Goal: Information Seeking & Learning: Learn about a topic

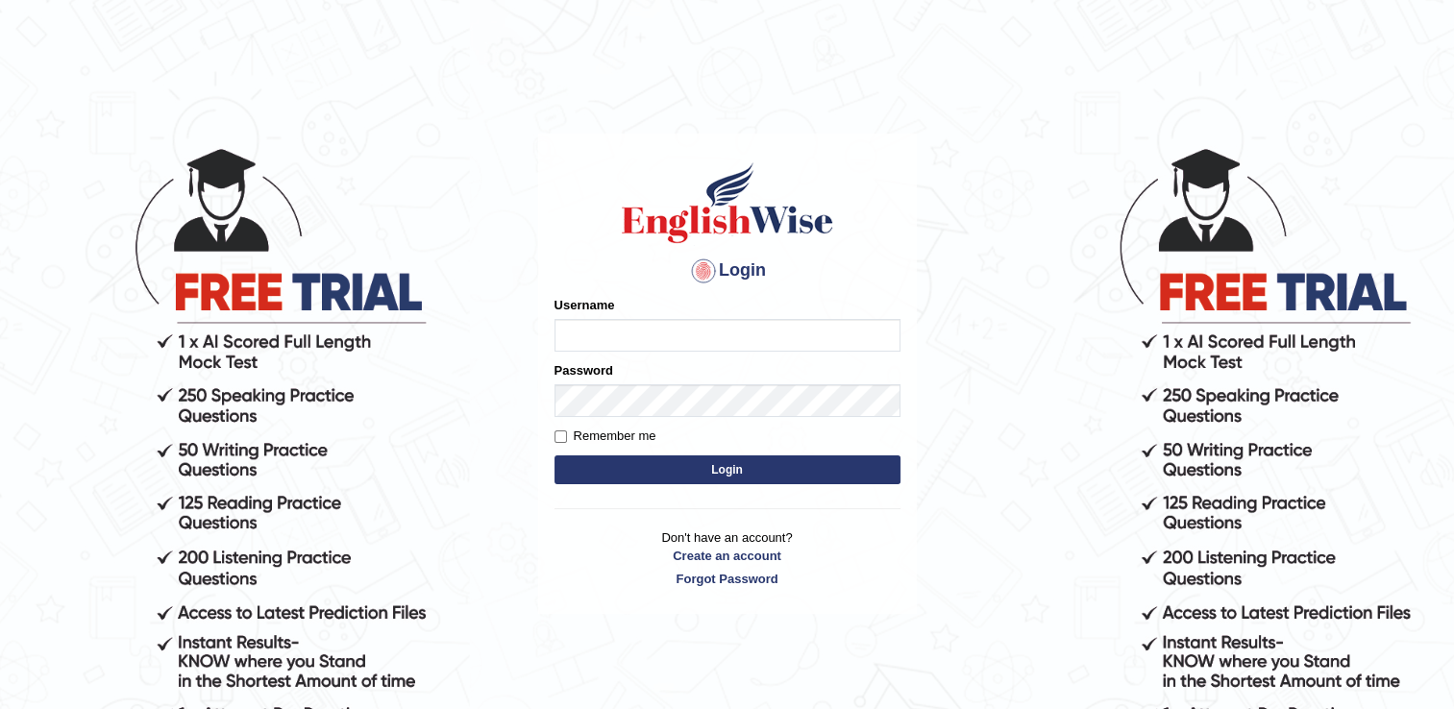
type input "NancyN"
click at [605, 471] on button "Login" at bounding box center [727, 469] width 346 height 29
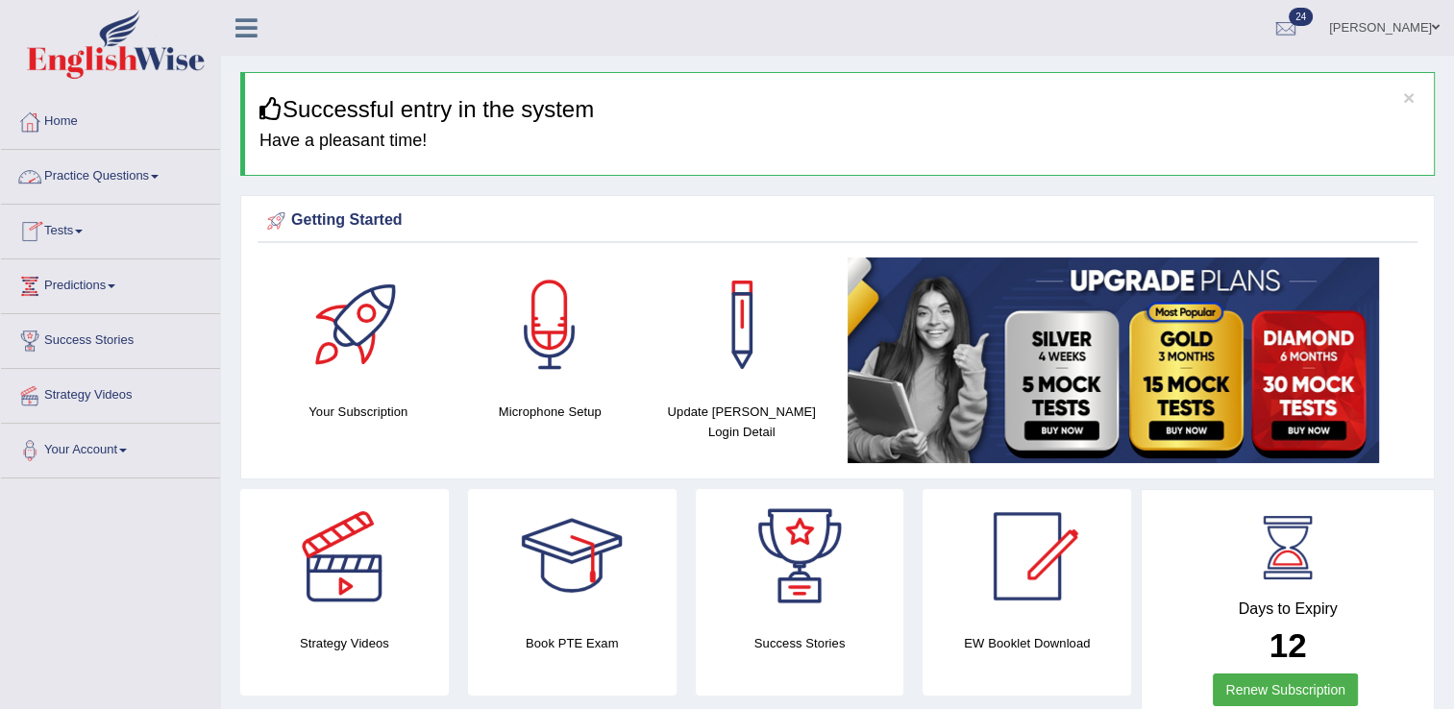
click at [104, 179] on link "Practice Questions" at bounding box center [110, 174] width 219 height 48
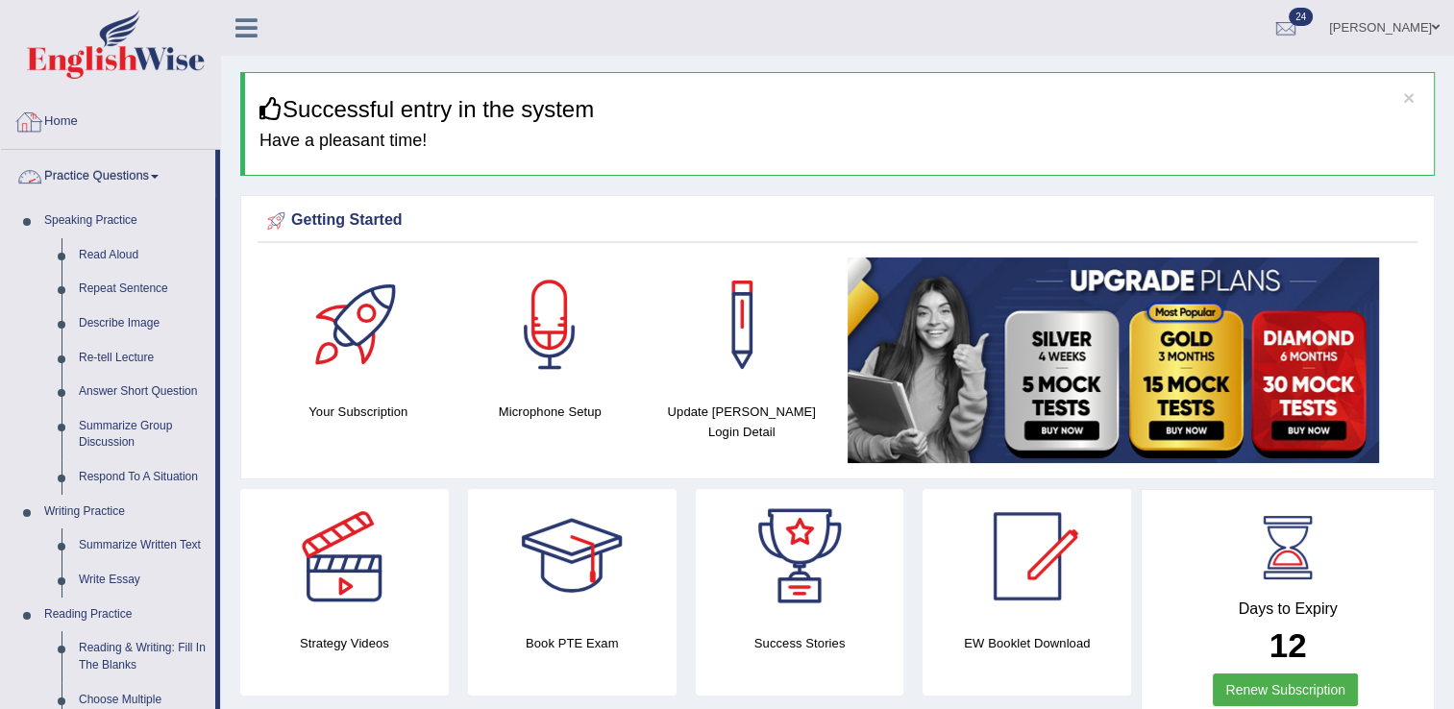
click at [77, 165] on link "Practice Questions" at bounding box center [108, 174] width 214 height 48
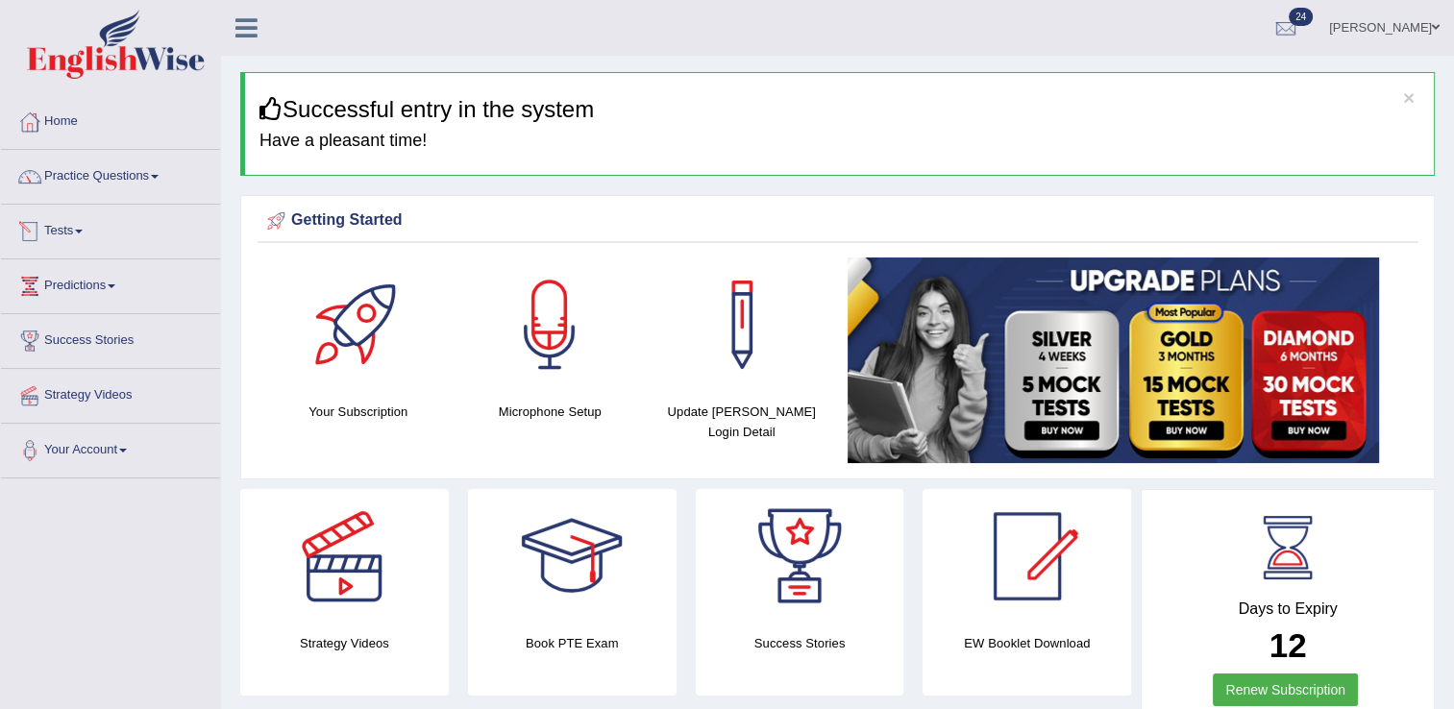
click at [79, 231] on link "Tests" at bounding box center [110, 229] width 219 height 48
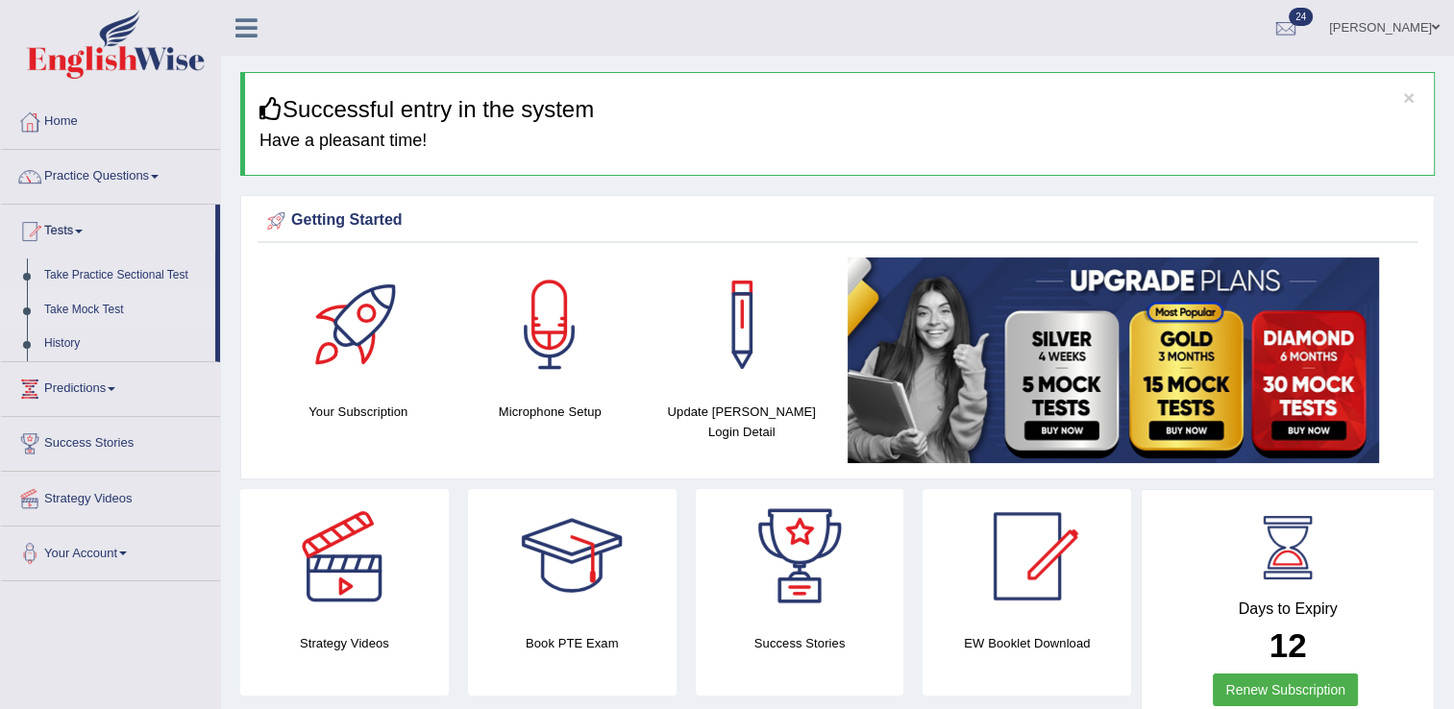
click at [85, 309] on link "Take Mock Test" at bounding box center [126, 310] width 180 height 35
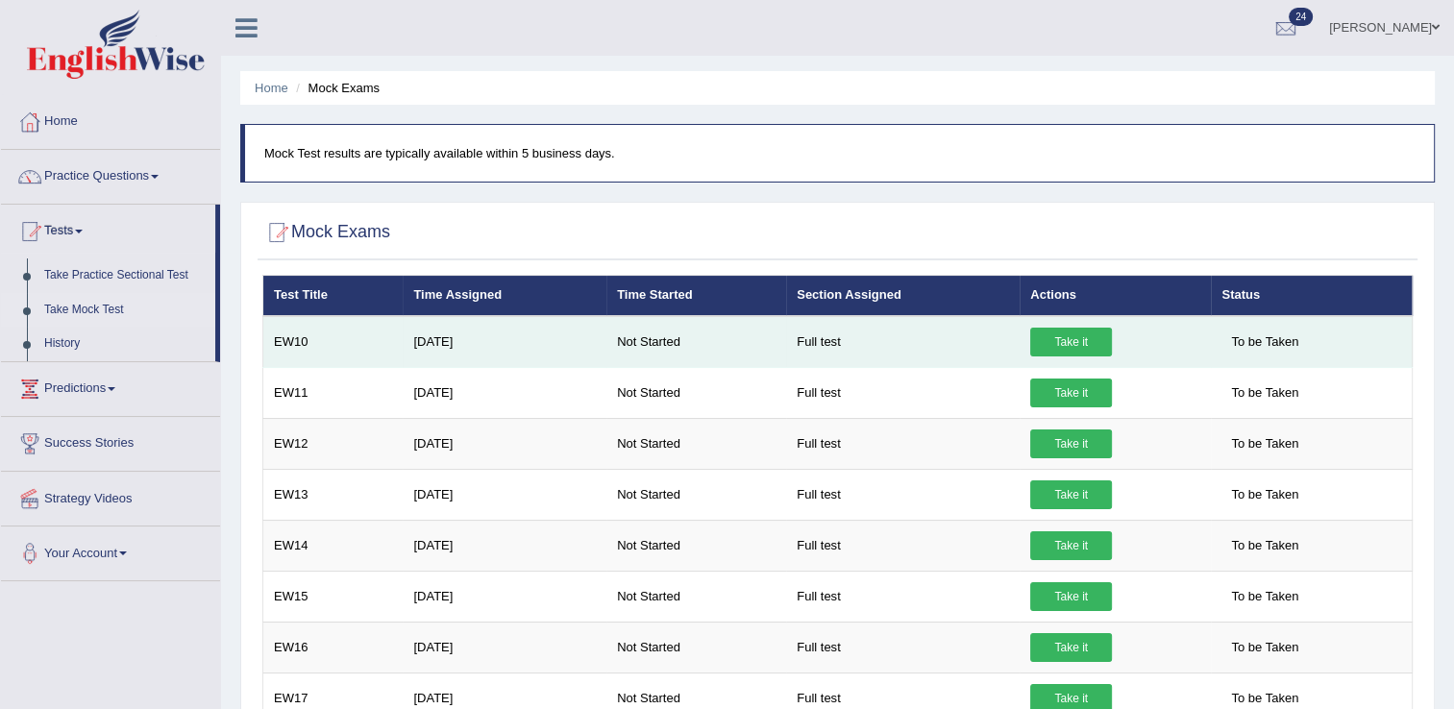
click at [1062, 341] on link "Take it" at bounding box center [1071, 342] width 82 height 29
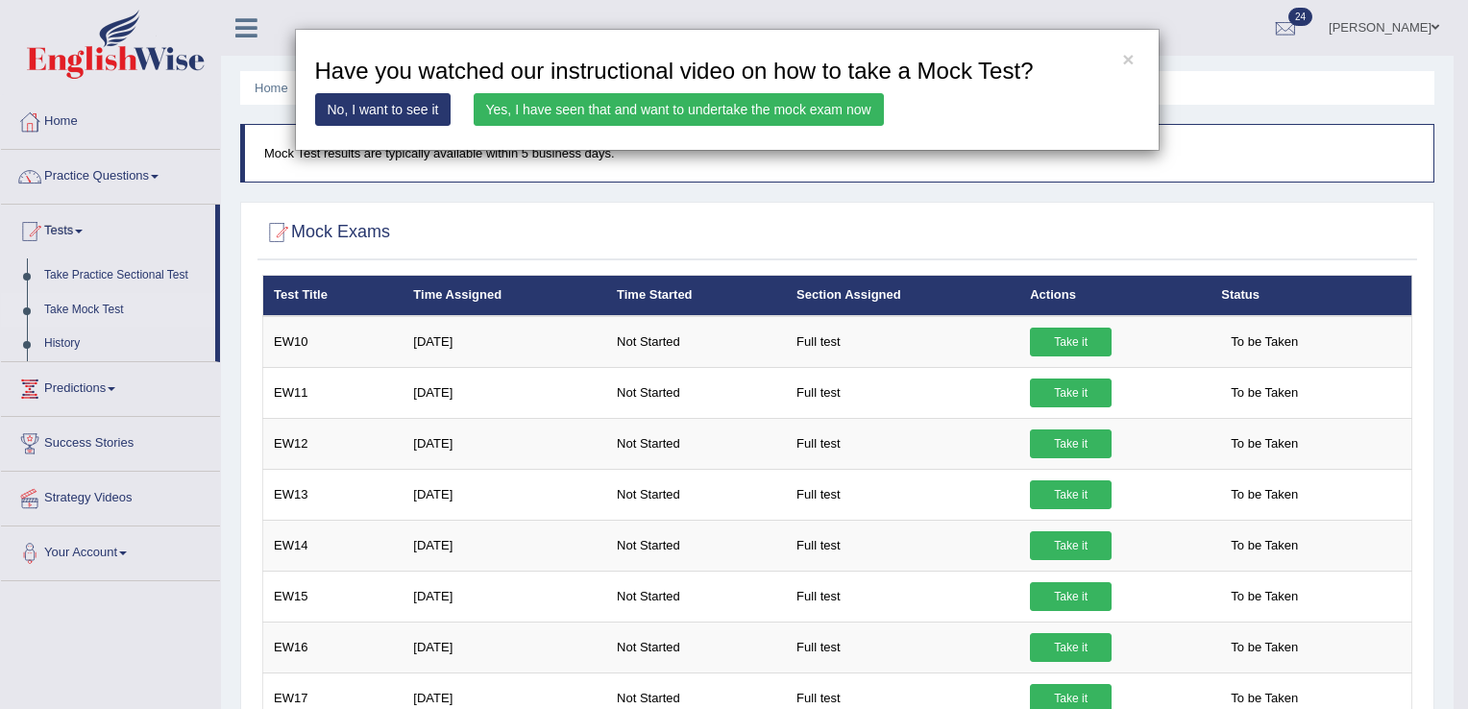
click at [519, 103] on link "Yes, I have seen that and want to undertake the mock exam now" at bounding box center [679, 109] width 410 height 33
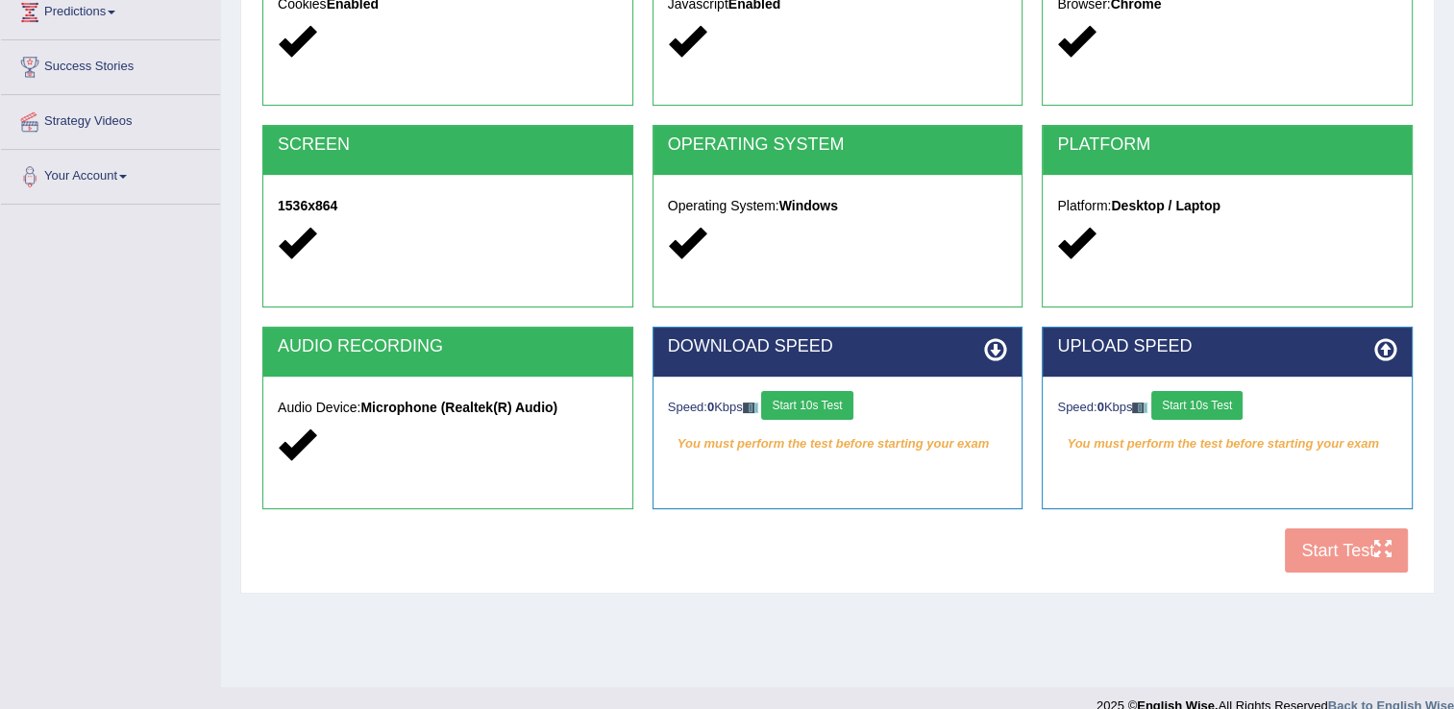
scroll to position [287, 0]
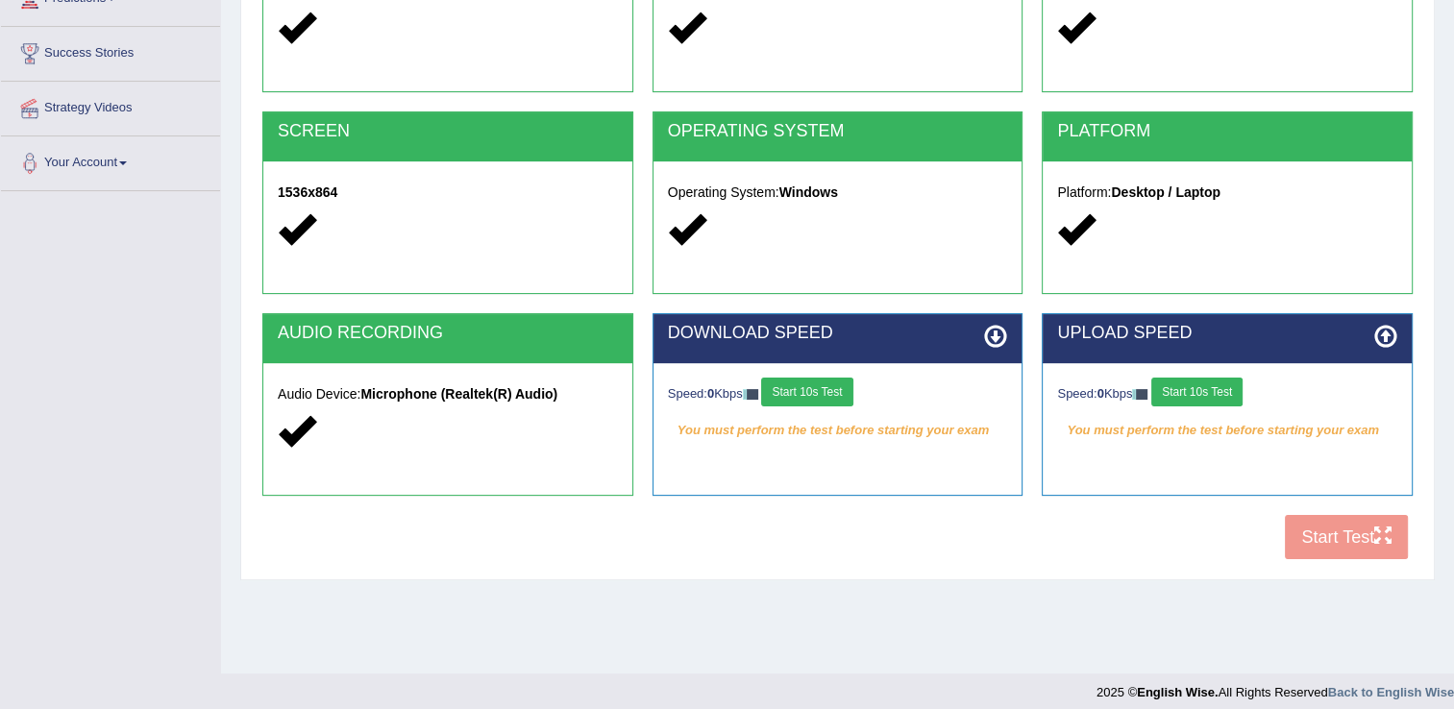
click at [1179, 388] on button "Start 10s Test" at bounding box center [1196, 392] width 91 height 29
click at [788, 393] on button "Start 10s Test" at bounding box center [806, 392] width 91 height 29
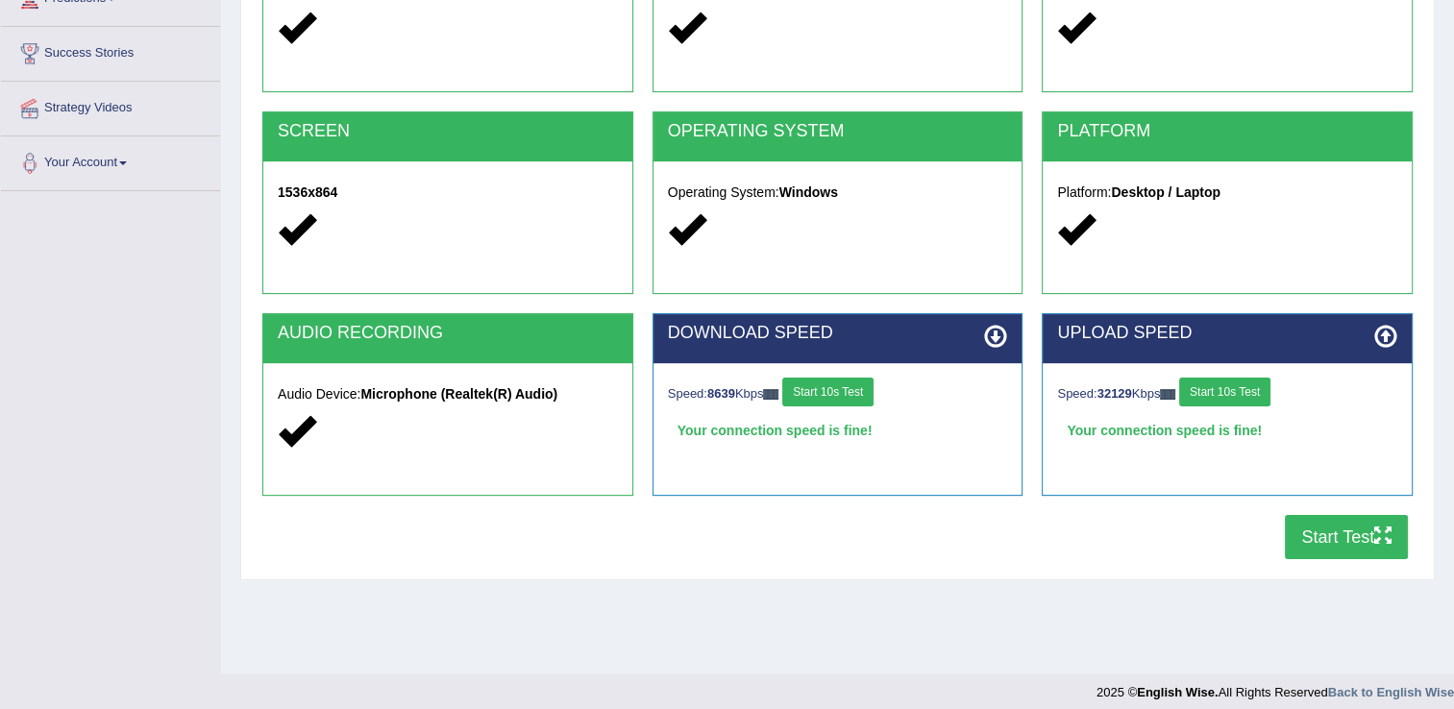
click at [1316, 522] on button "Start Test" at bounding box center [1346, 537] width 123 height 44
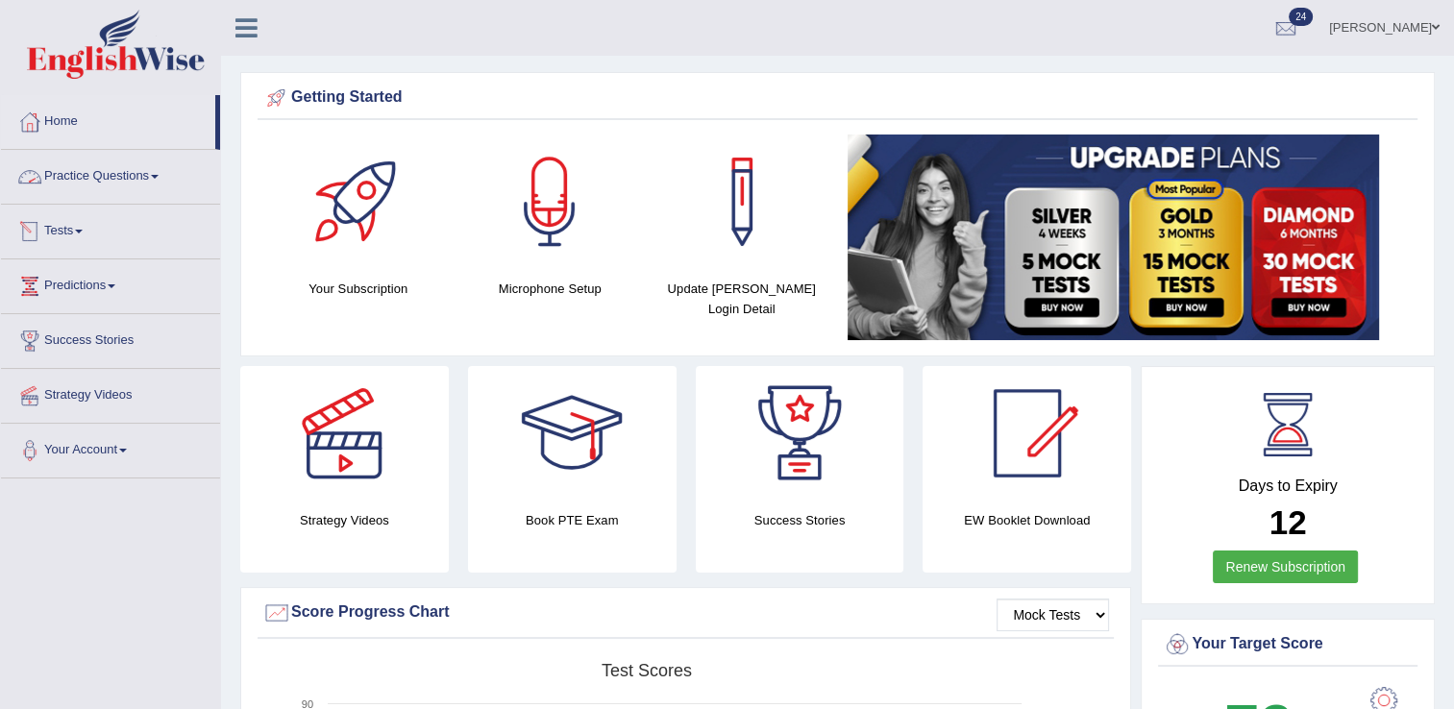
click at [86, 170] on link "Practice Questions" at bounding box center [110, 174] width 219 height 48
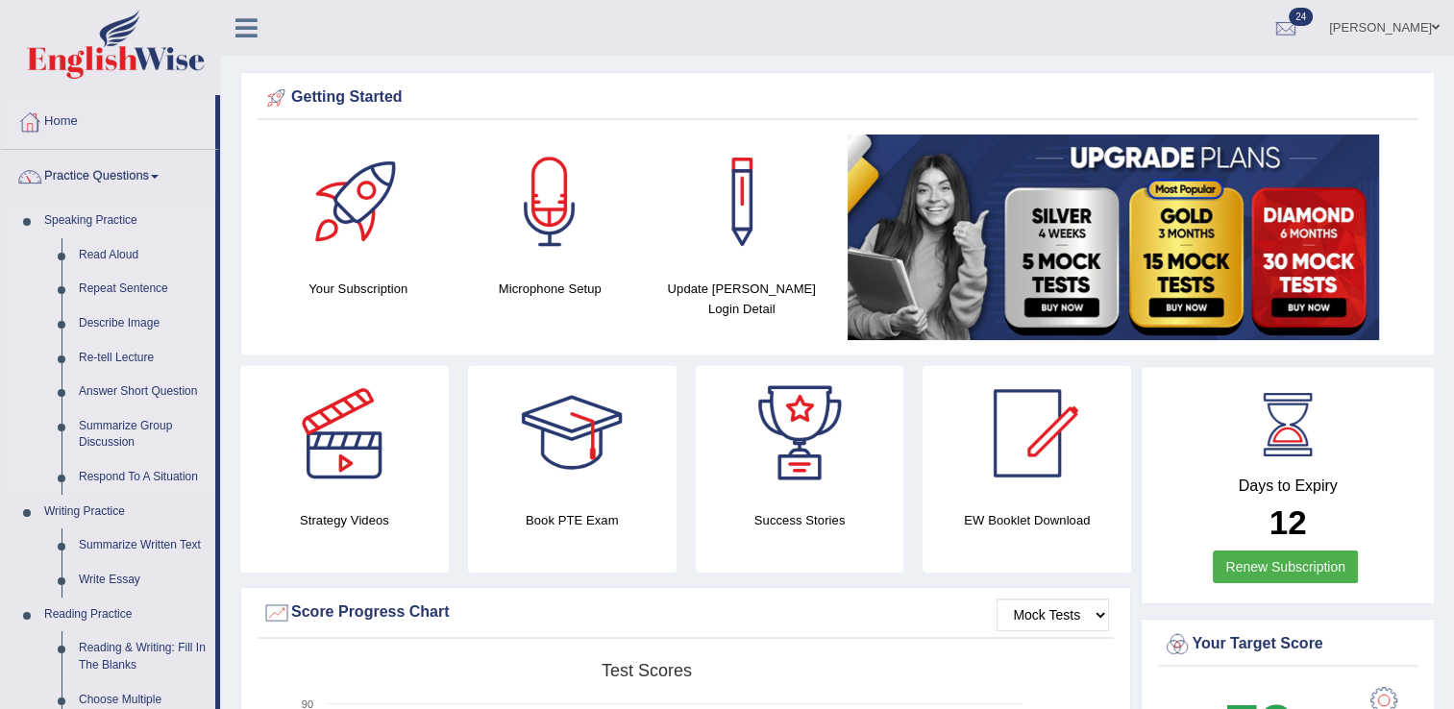
click at [107, 286] on link "Repeat Sentence" at bounding box center [142, 289] width 145 height 35
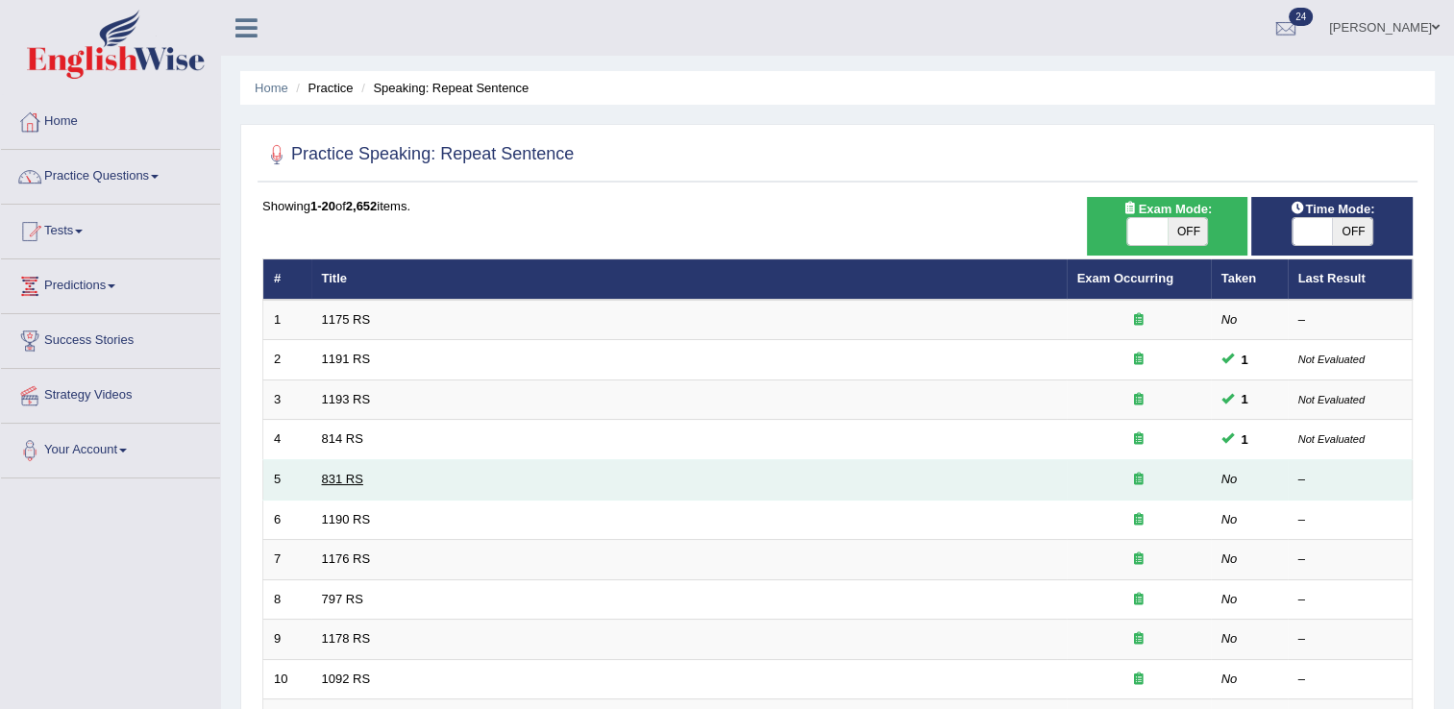
click at [331, 480] on link "831 RS" at bounding box center [342, 479] width 41 height 14
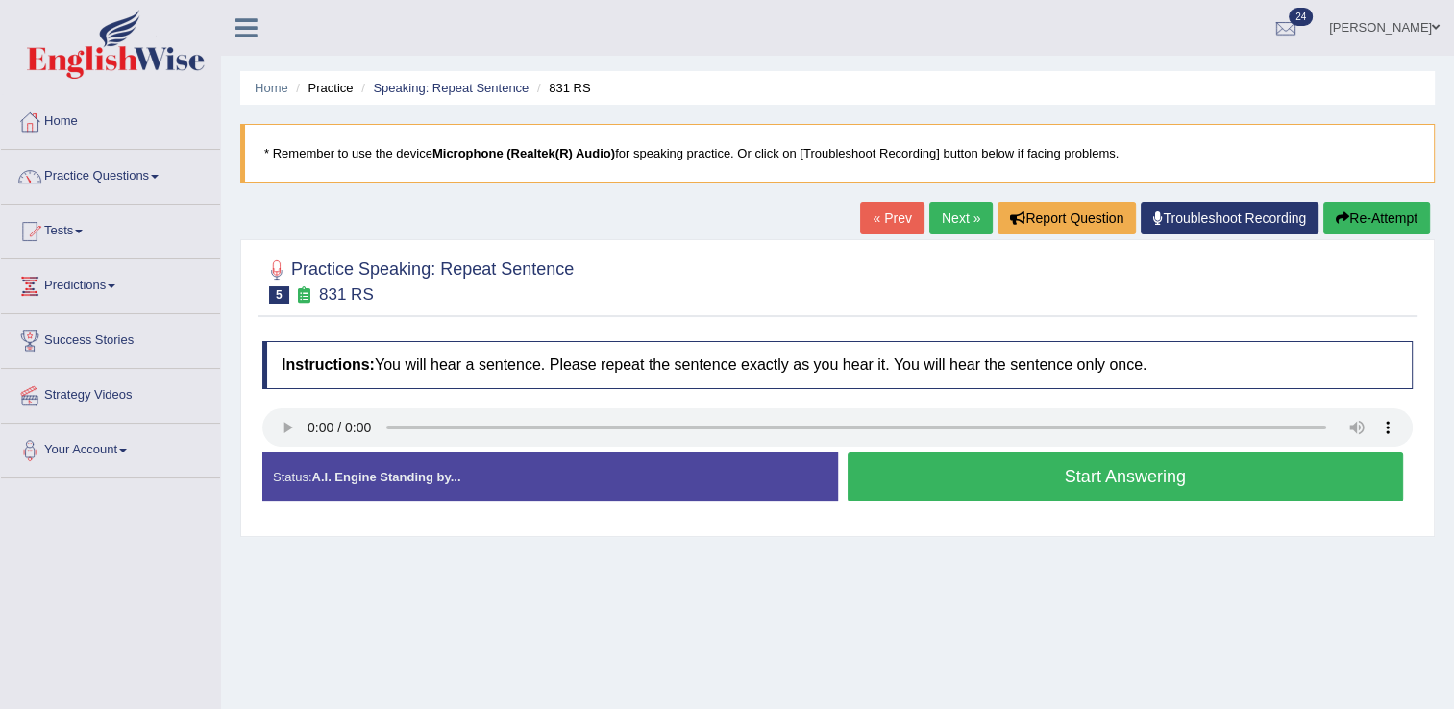
scroll to position [170, 0]
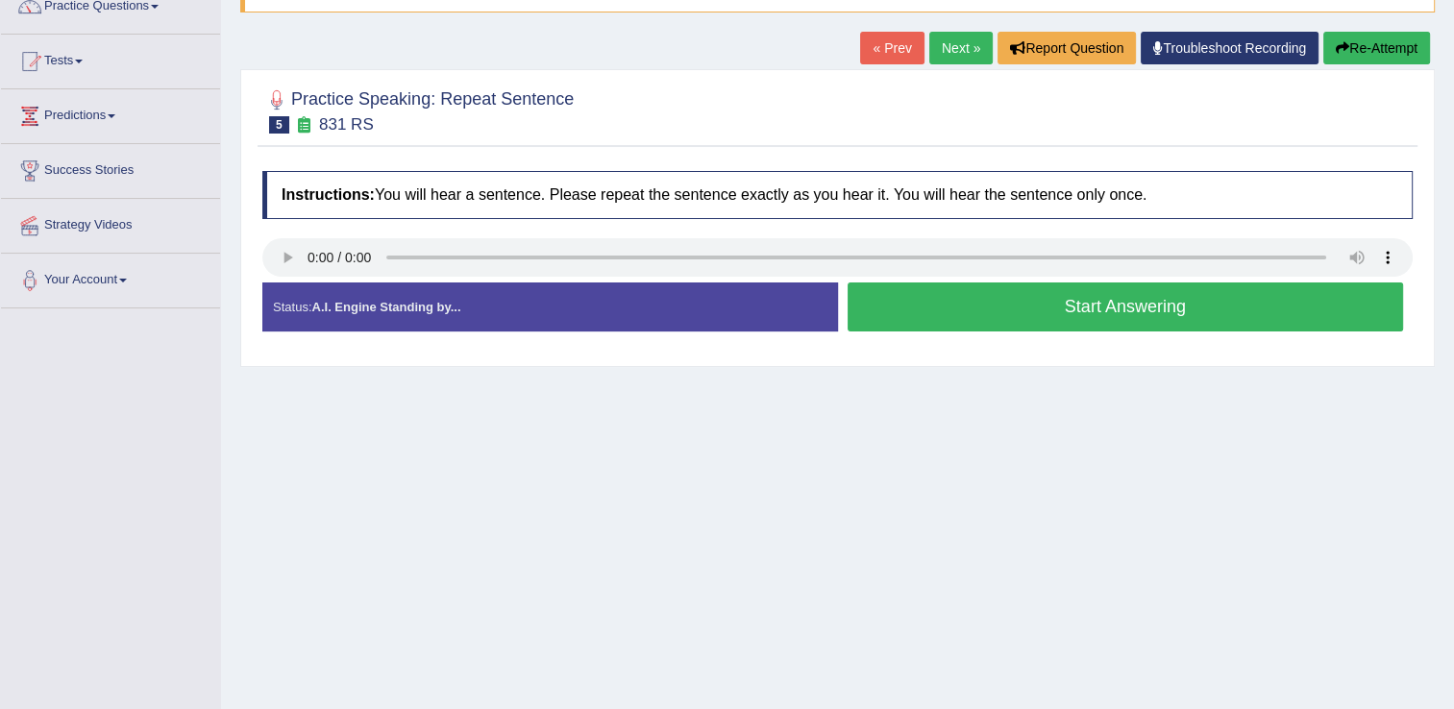
click at [1097, 292] on button "Start Answering" at bounding box center [1126, 307] width 556 height 49
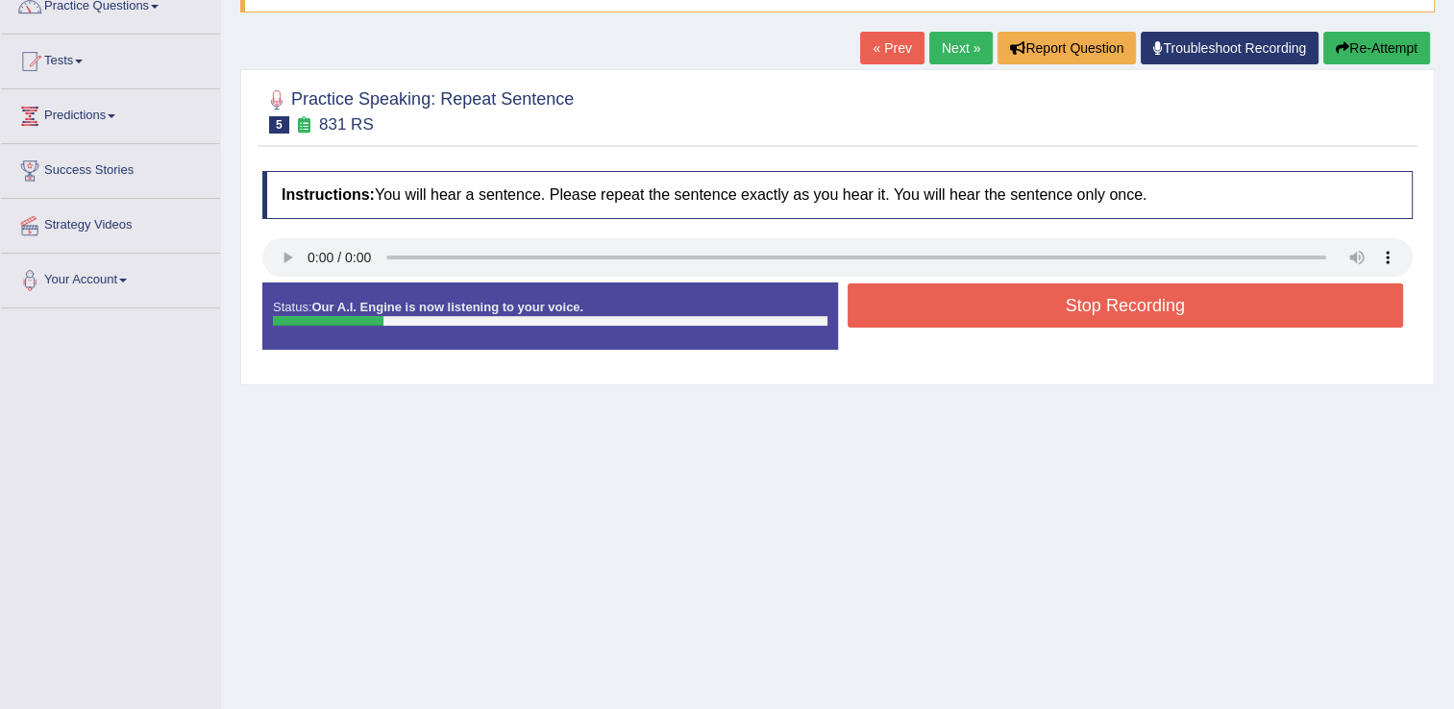
click at [1097, 292] on button "Stop Recording" at bounding box center [1126, 305] width 556 height 44
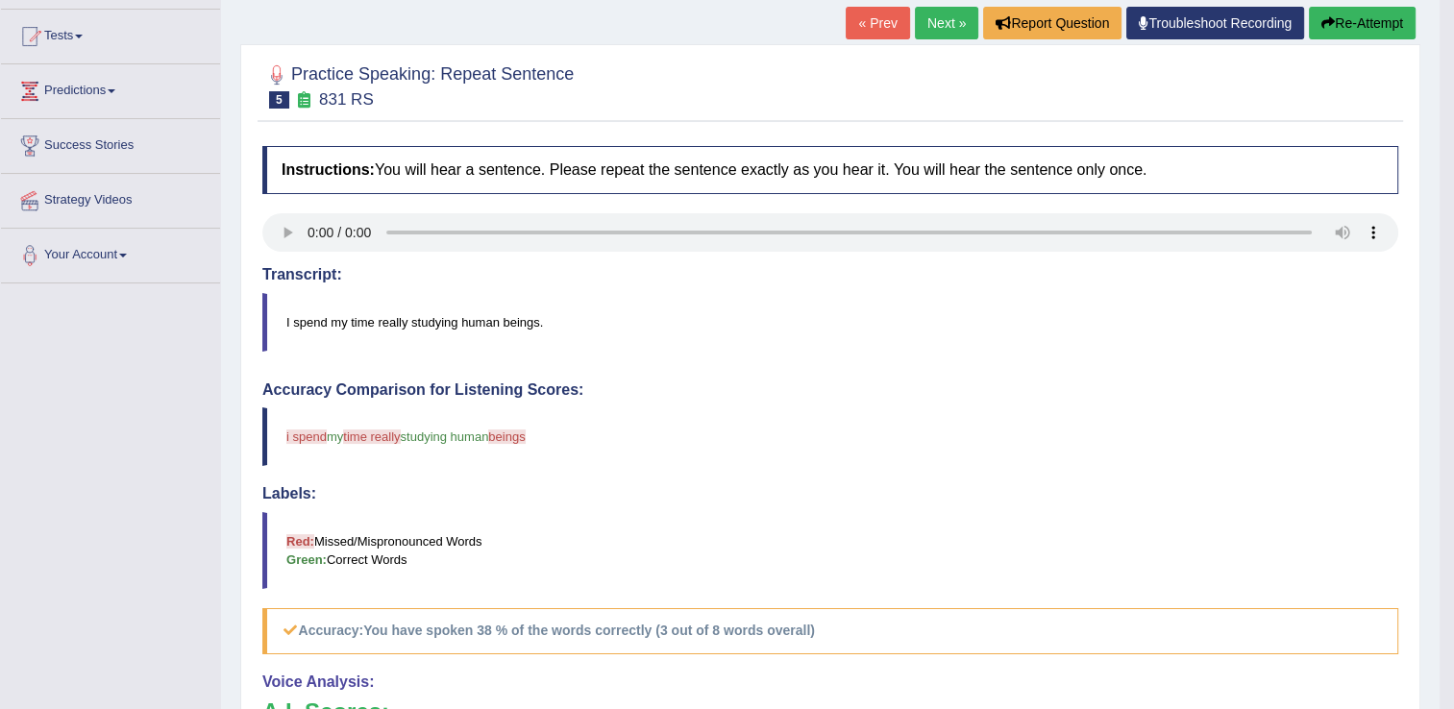
scroll to position [0, 0]
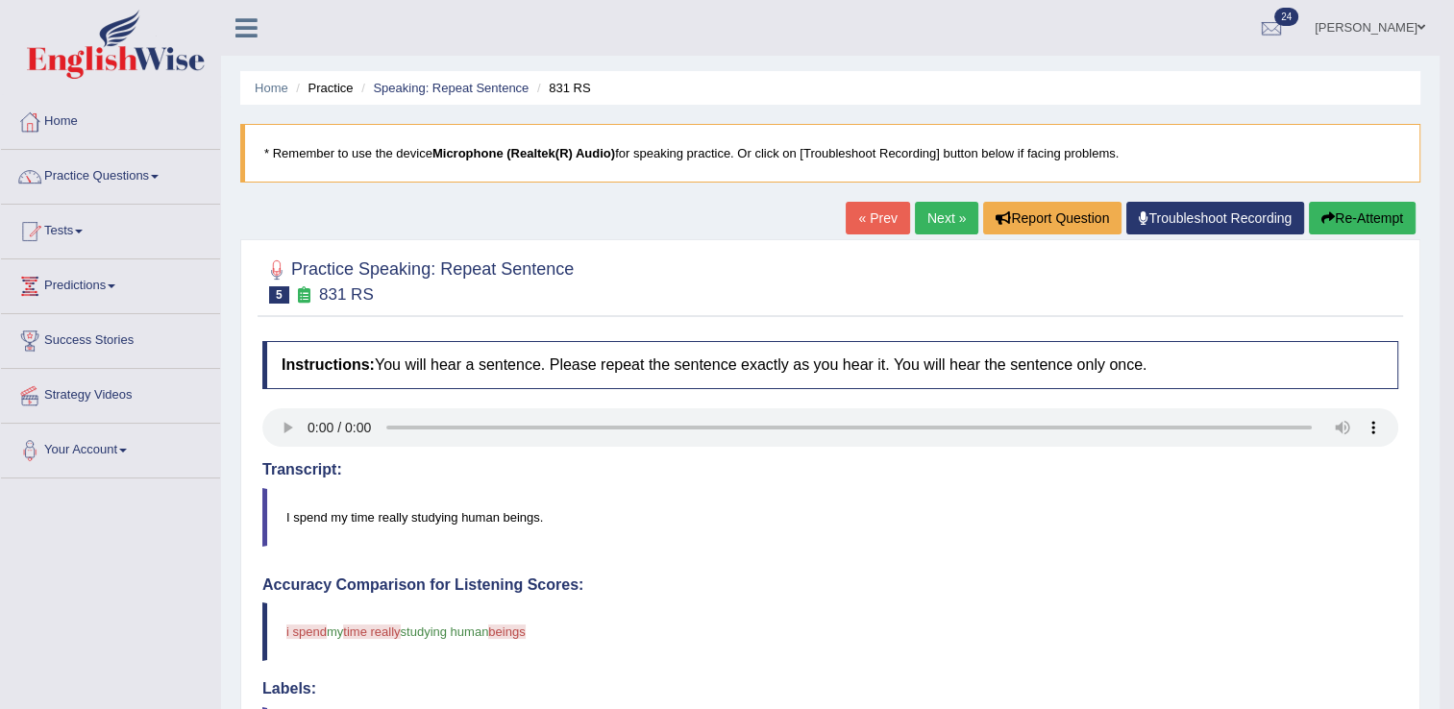
click at [927, 214] on link "Next »" at bounding box center [946, 218] width 63 height 33
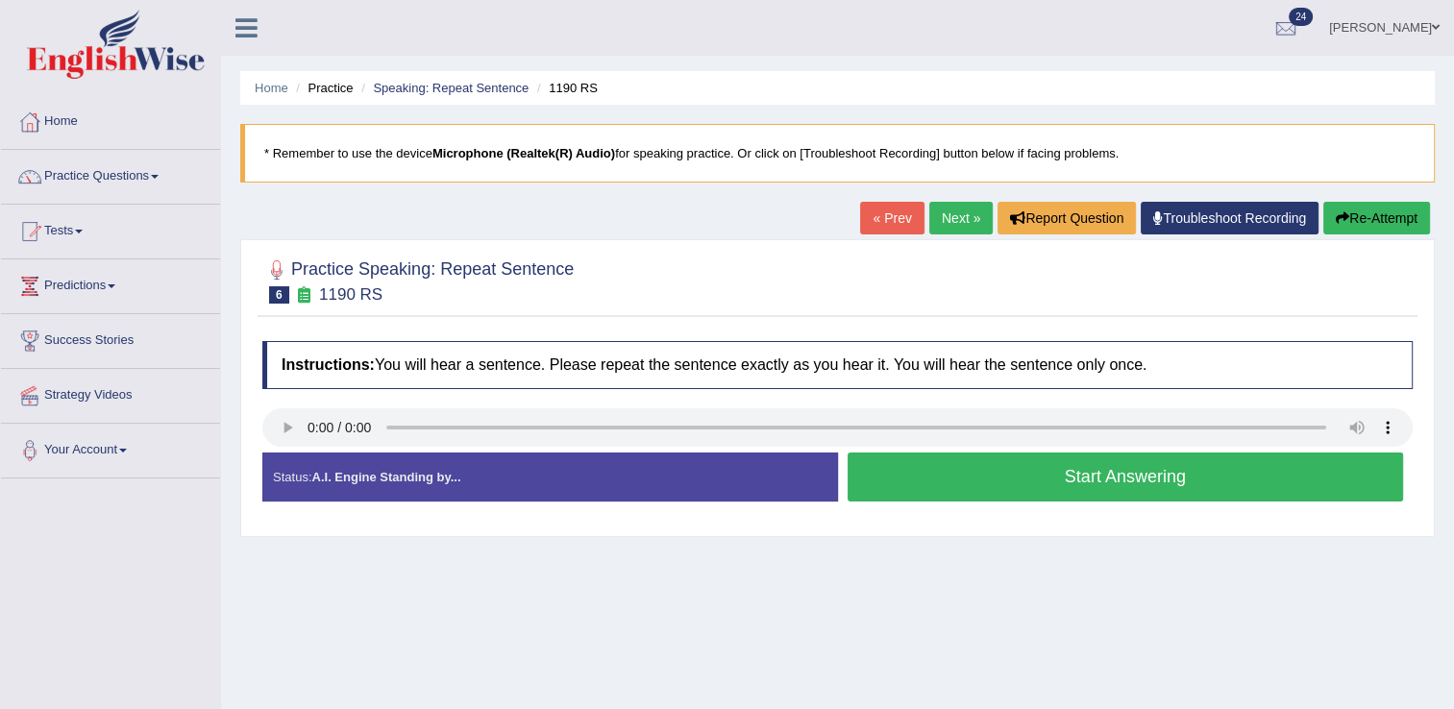
click at [959, 480] on button "Start Answering" at bounding box center [1126, 477] width 556 height 49
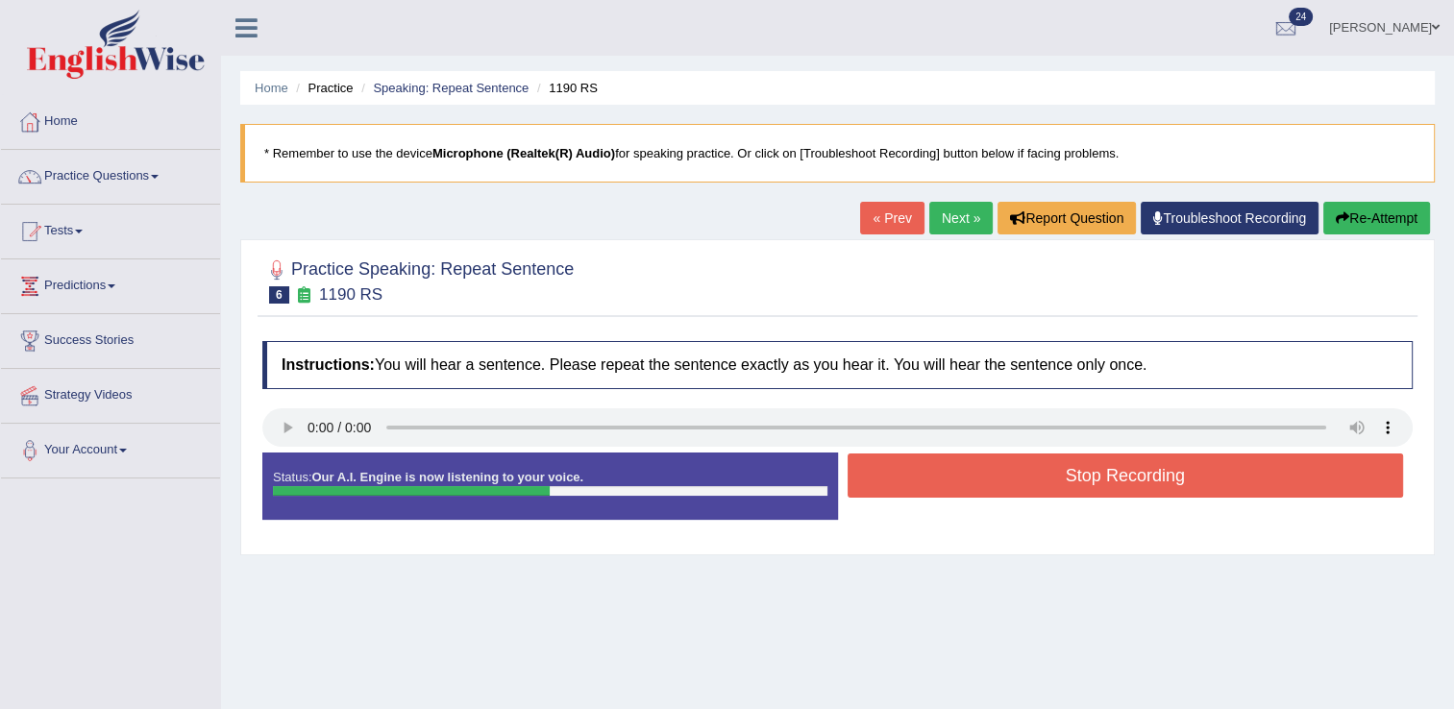
click at [959, 480] on button "Stop Recording" at bounding box center [1126, 476] width 556 height 44
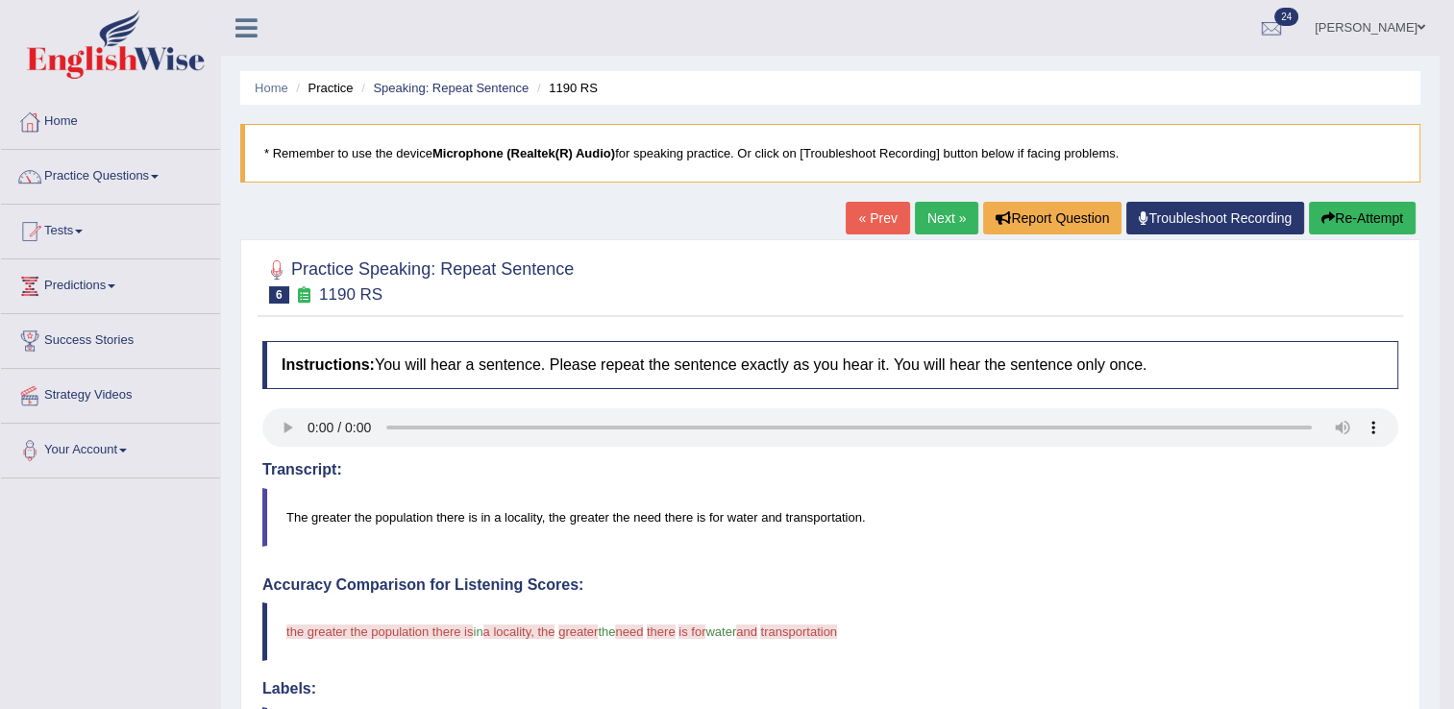
drag, startPoint x: 1458, startPoint y: 298, endPoint x: 1459, endPoint y: 497, distance: 198.9
click at [108, 176] on link "Practice Questions" at bounding box center [110, 174] width 219 height 48
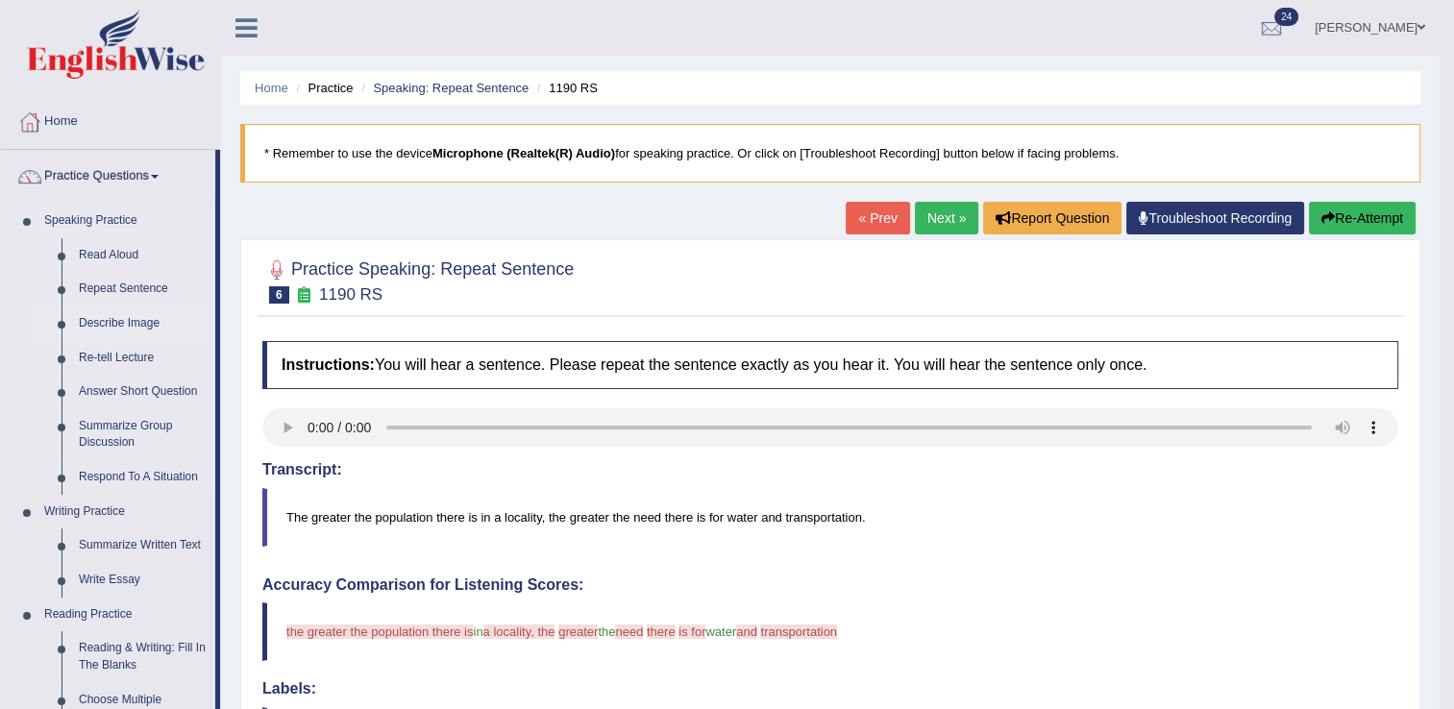
click at [93, 317] on link "Describe Image" at bounding box center [142, 324] width 145 height 35
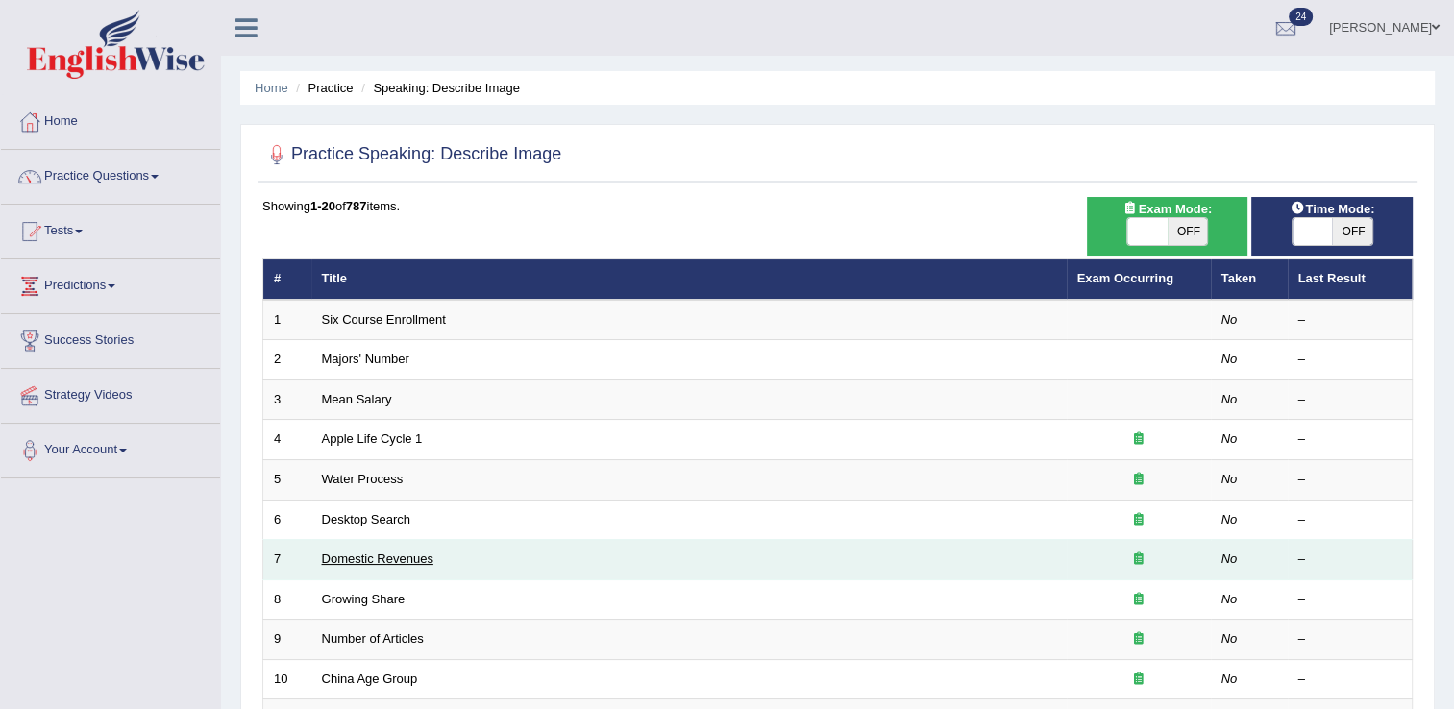
click at [380, 558] on link "Domestic Revenues" at bounding box center [377, 559] width 111 height 14
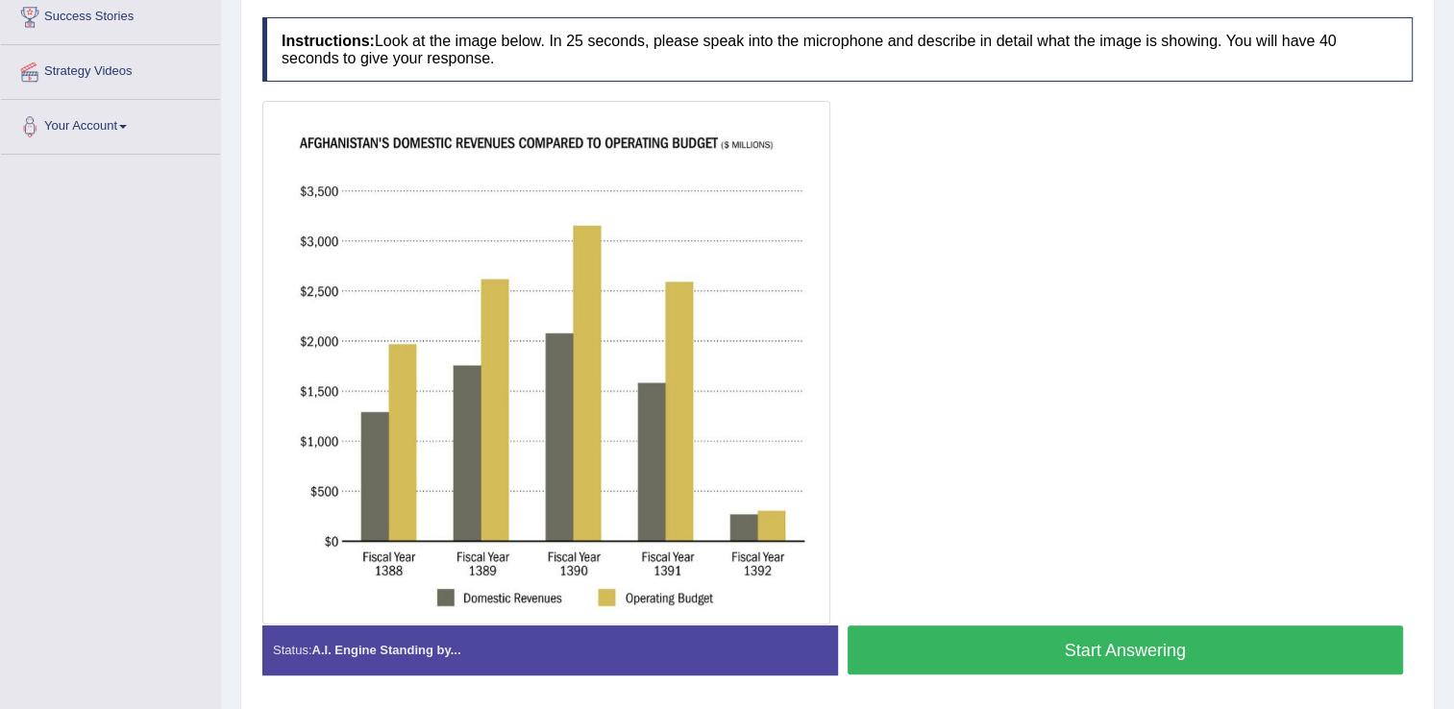
scroll to position [330, 0]
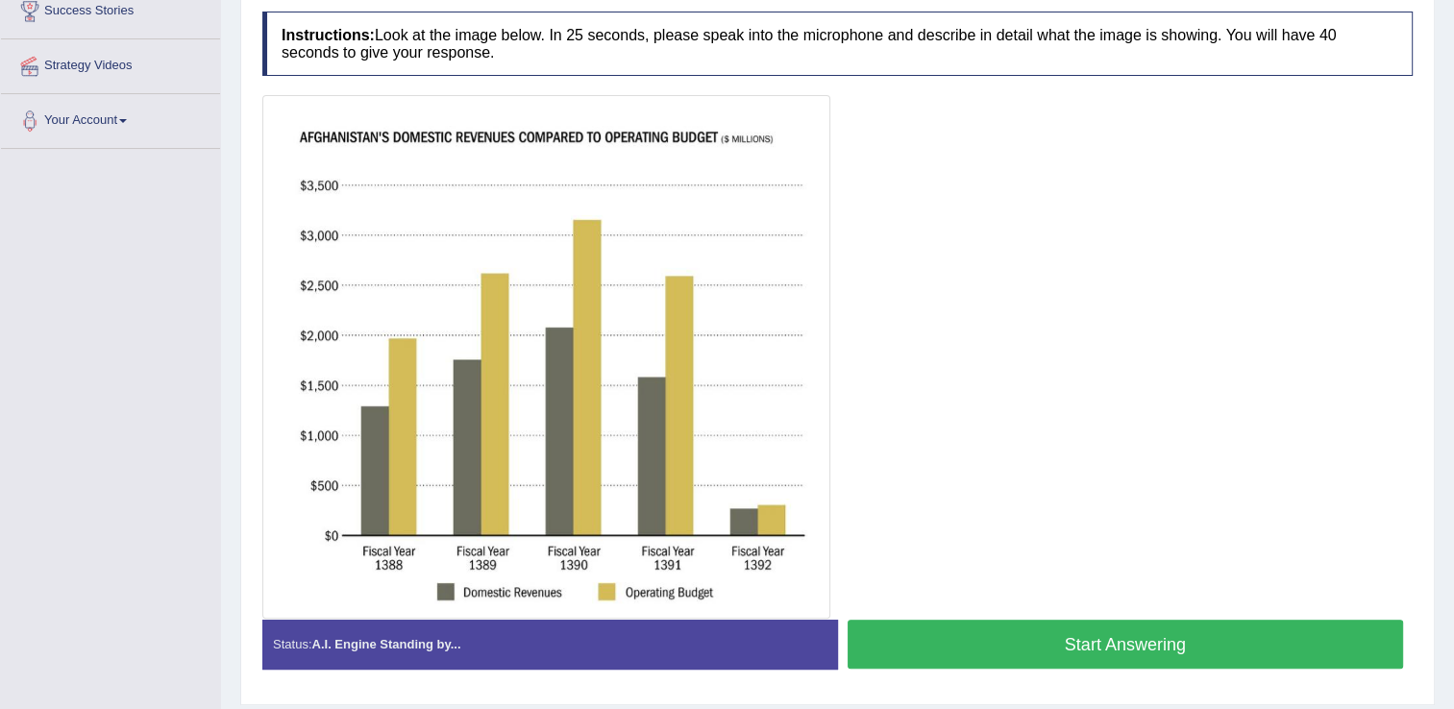
click at [1078, 646] on button "Start Answering" at bounding box center [1126, 644] width 556 height 49
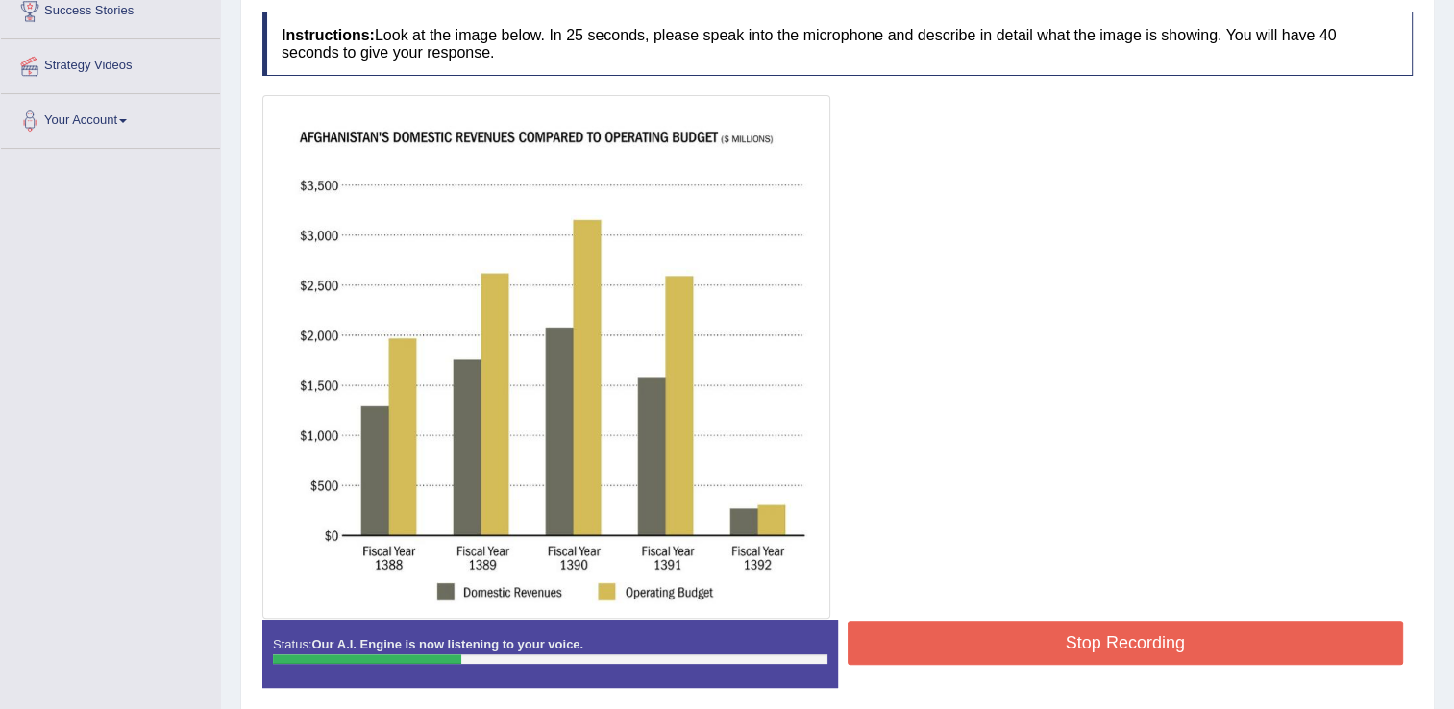
click at [1078, 646] on button "Stop Recording" at bounding box center [1126, 643] width 556 height 44
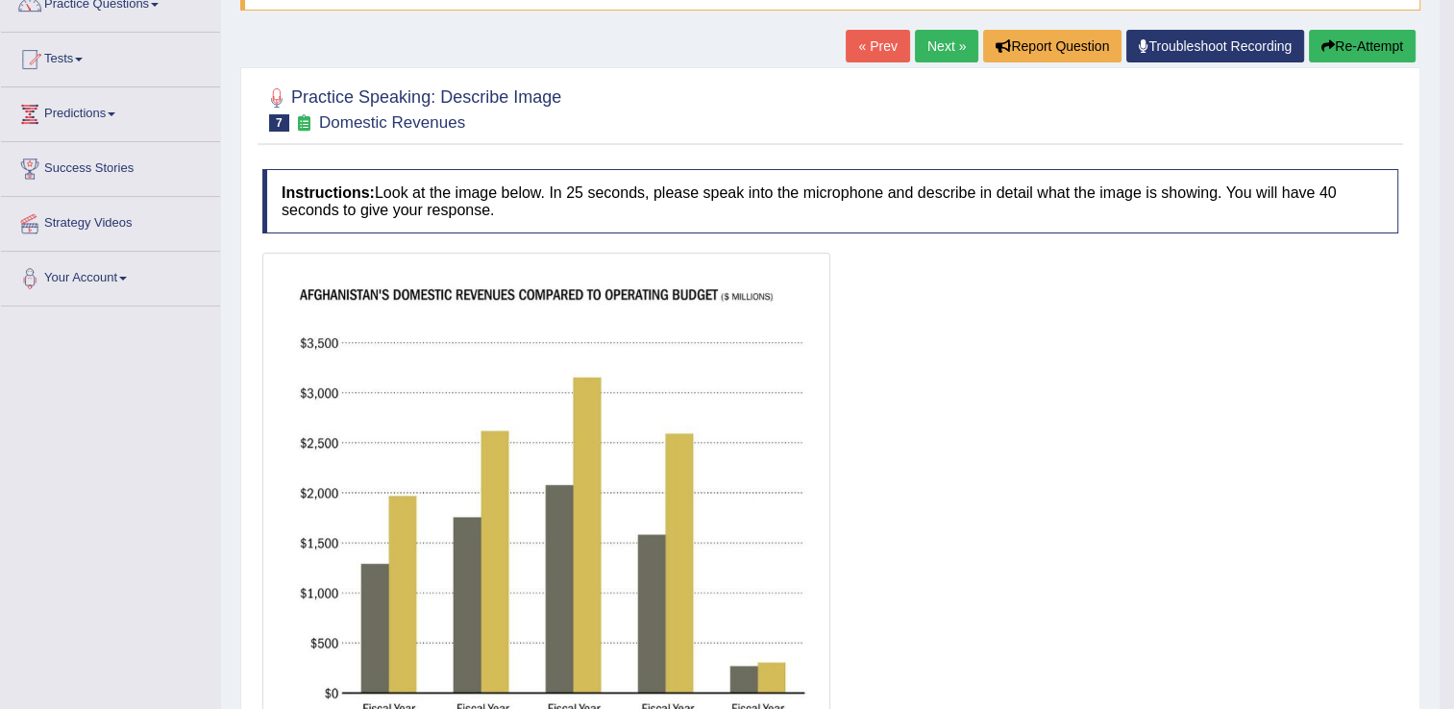
scroll to position [151, 0]
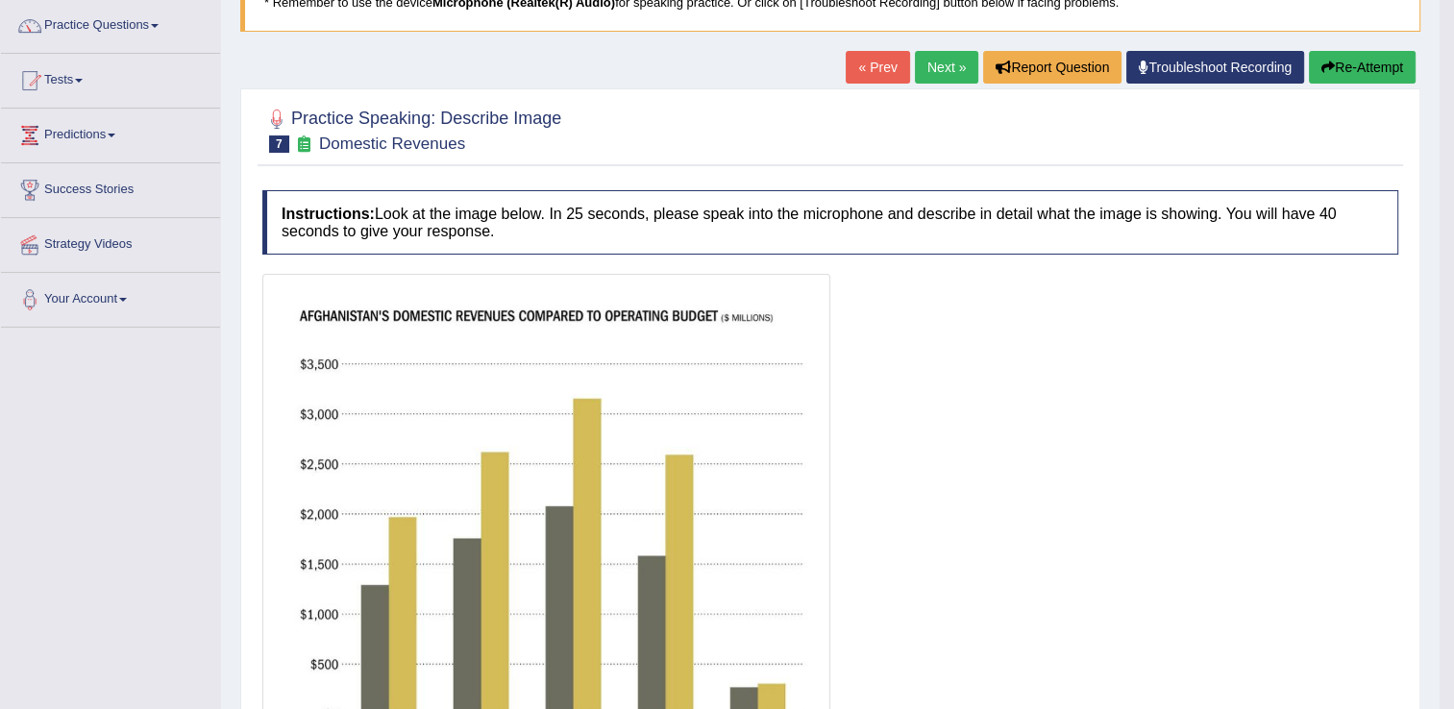
click at [1363, 61] on button "Re-Attempt" at bounding box center [1362, 67] width 107 height 33
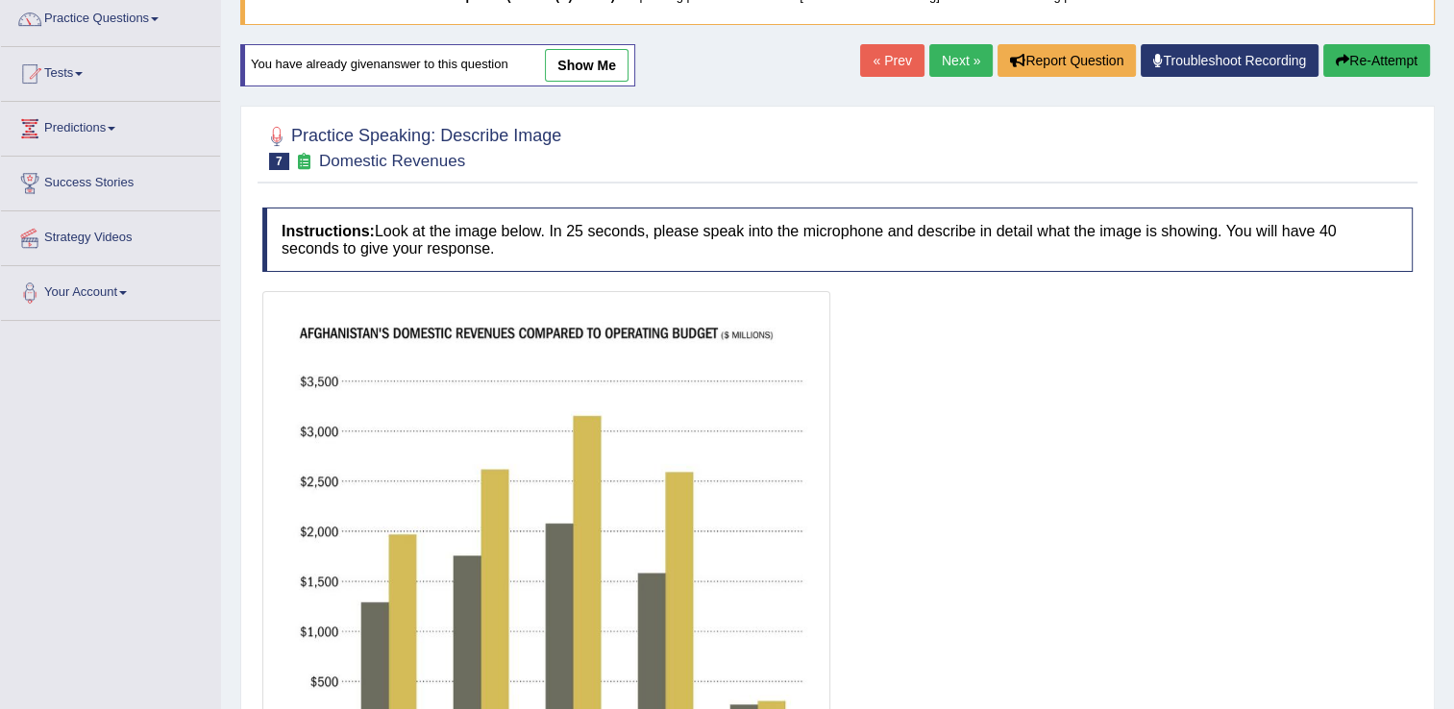
scroll to position [409, 0]
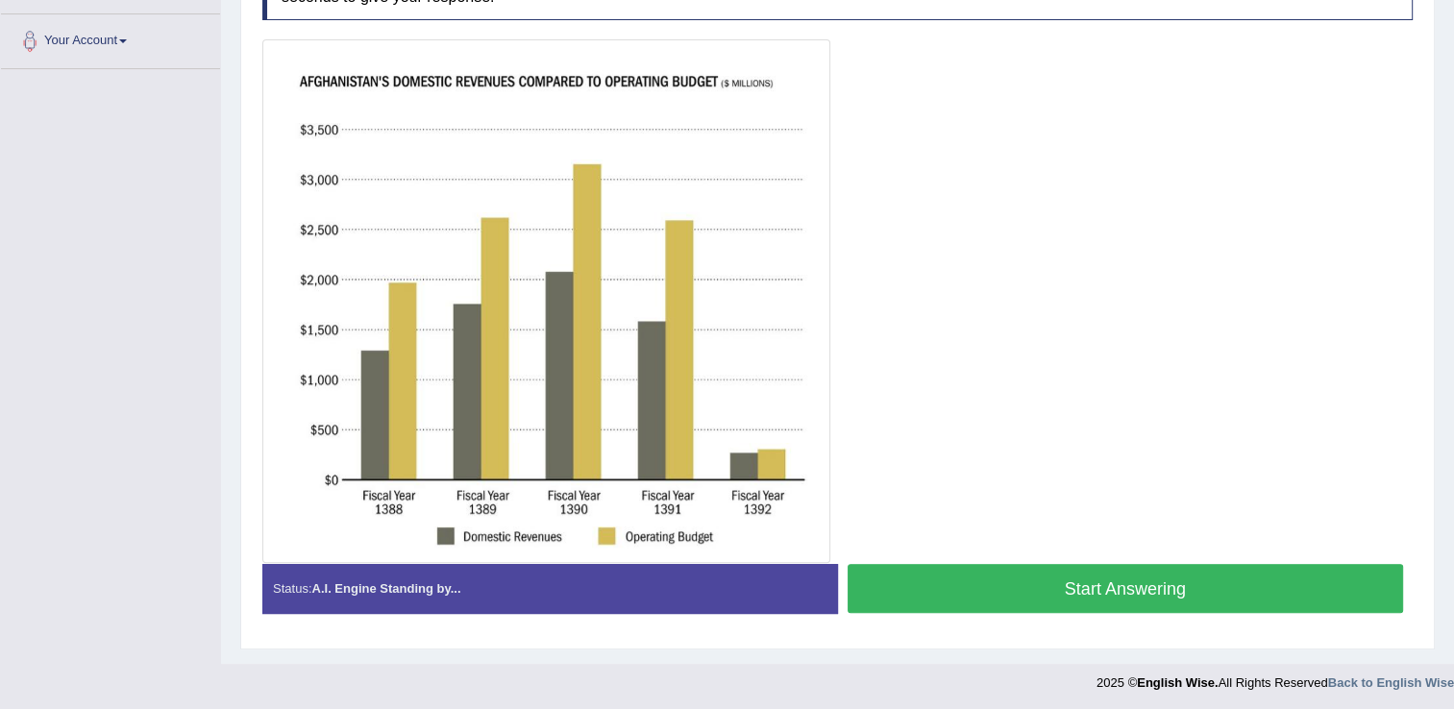
click at [1130, 582] on button "Start Answering" at bounding box center [1126, 588] width 556 height 49
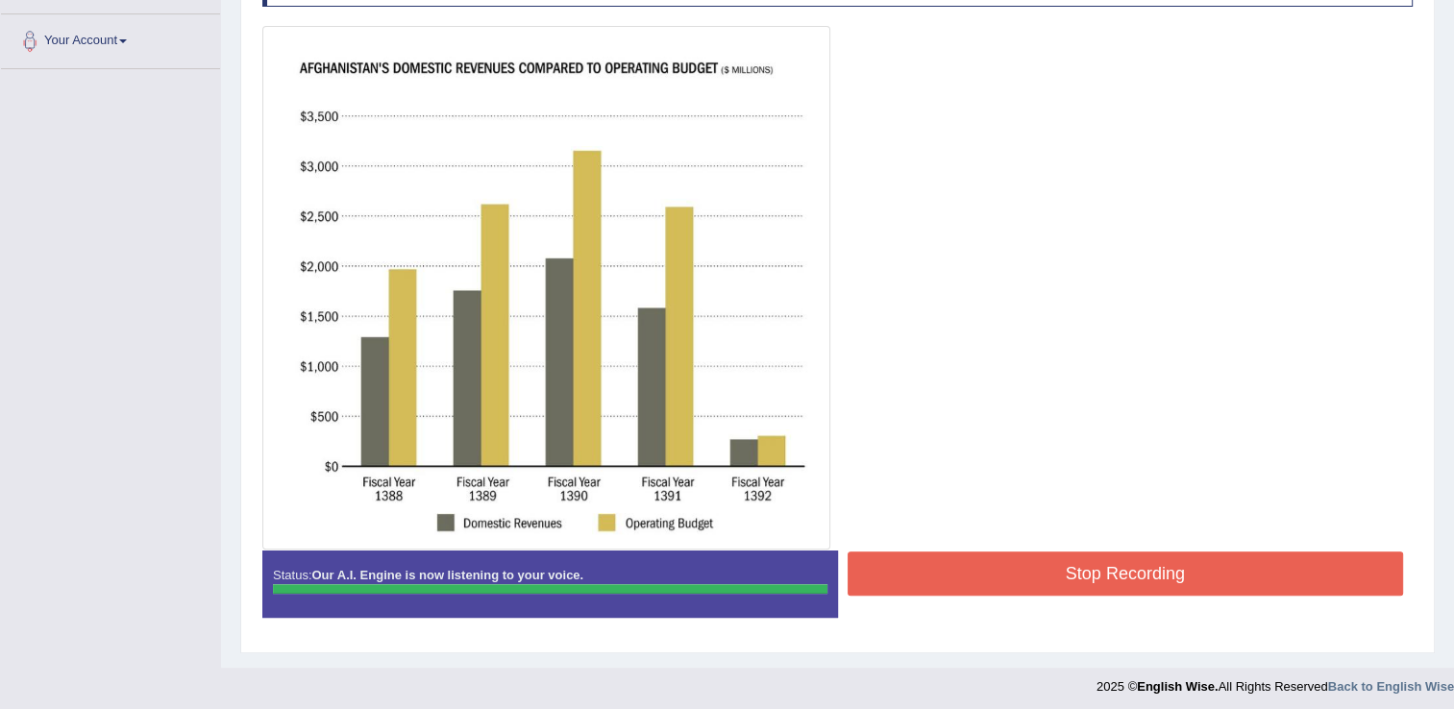
click at [1130, 582] on button "Stop Recording" at bounding box center [1126, 574] width 556 height 44
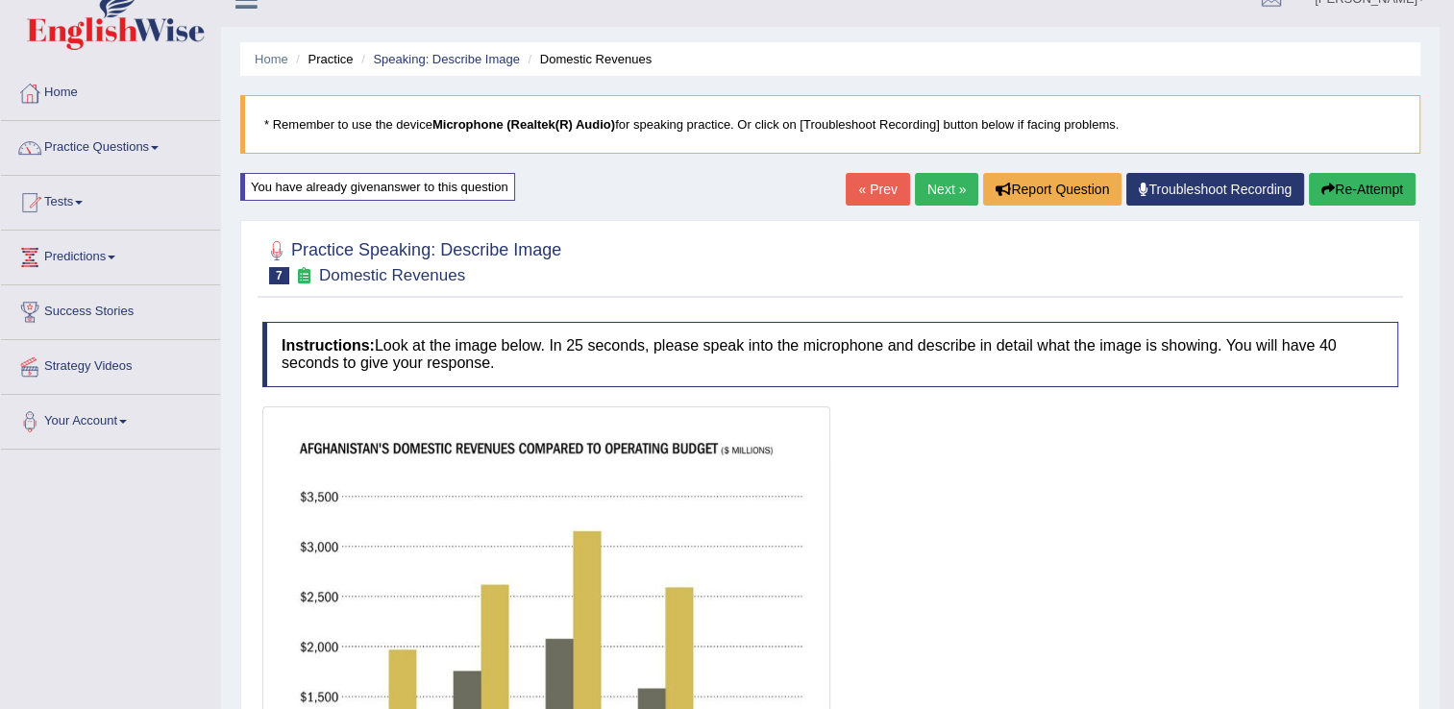
scroll to position [15, 0]
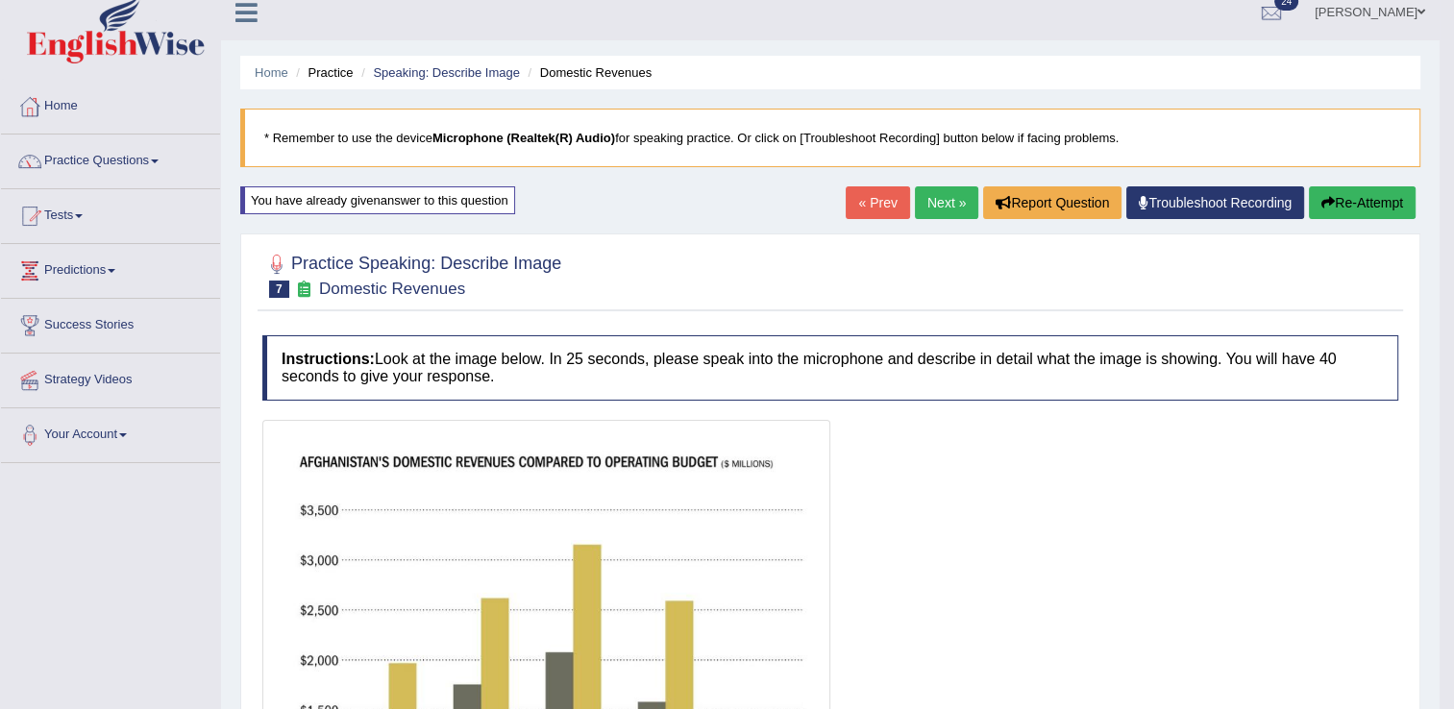
click at [925, 198] on link "Next »" at bounding box center [946, 202] width 63 height 33
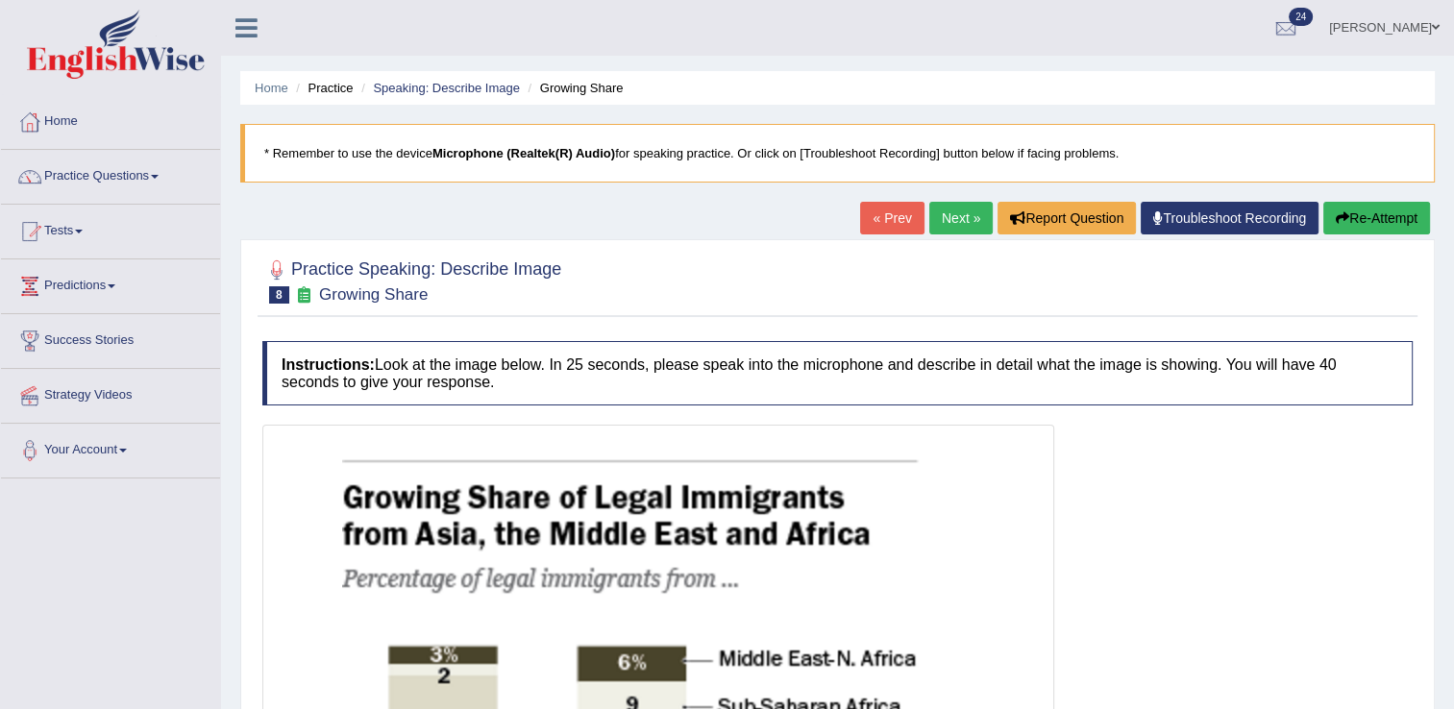
drag, startPoint x: 0, startPoint y: 0, endPoint x: 250, endPoint y: 163, distance: 298.5
click at [139, 177] on link "Practice Questions" at bounding box center [110, 174] width 219 height 48
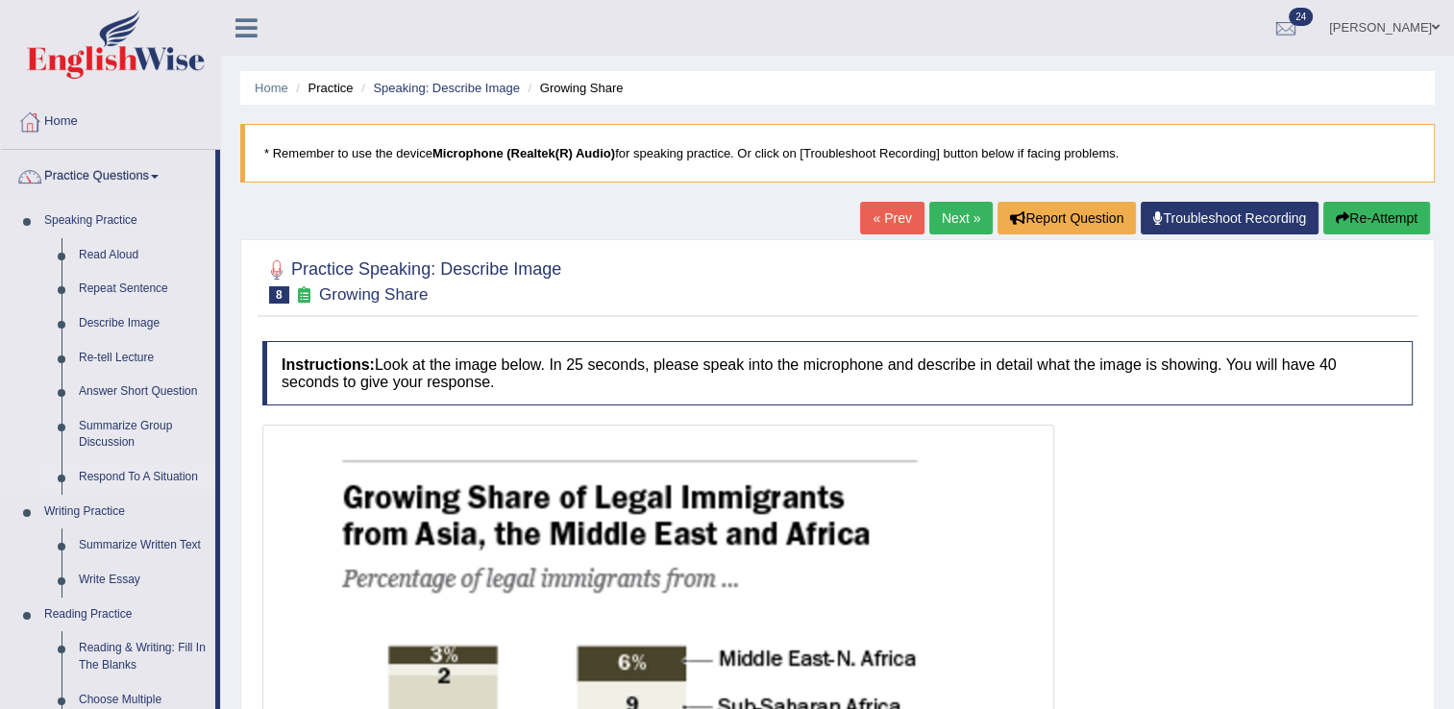
click at [112, 476] on link "Respond To A Situation" at bounding box center [142, 477] width 145 height 35
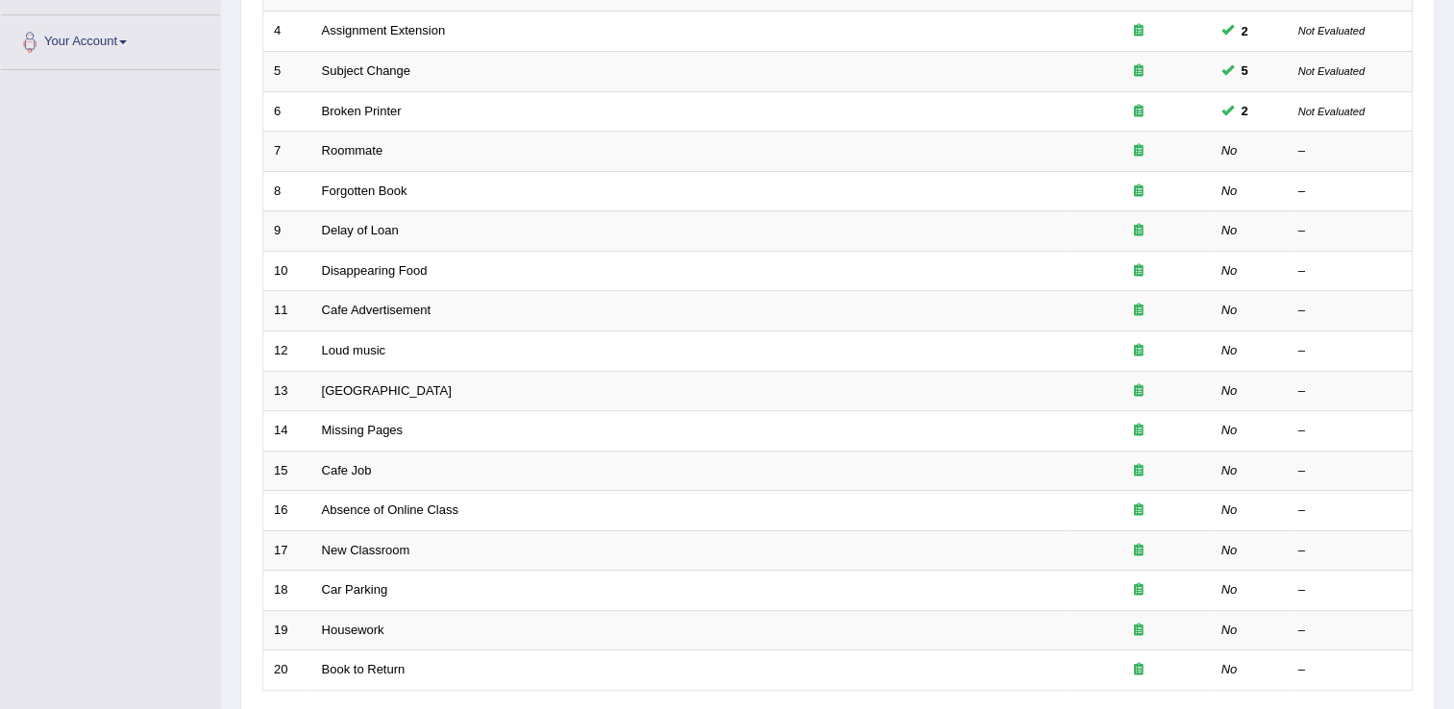
scroll to position [410, 0]
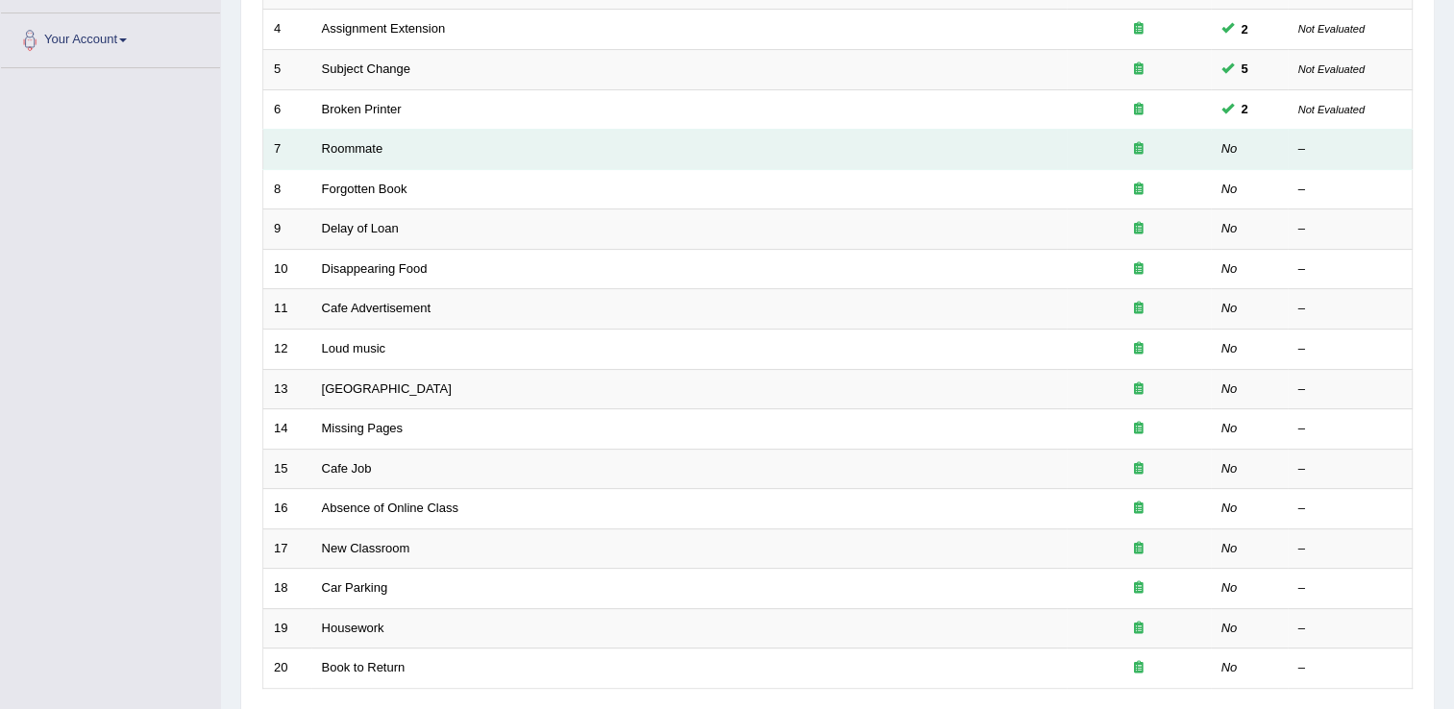
click at [335, 136] on td "Roommate" at bounding box center [688, 150] width 755 height 40
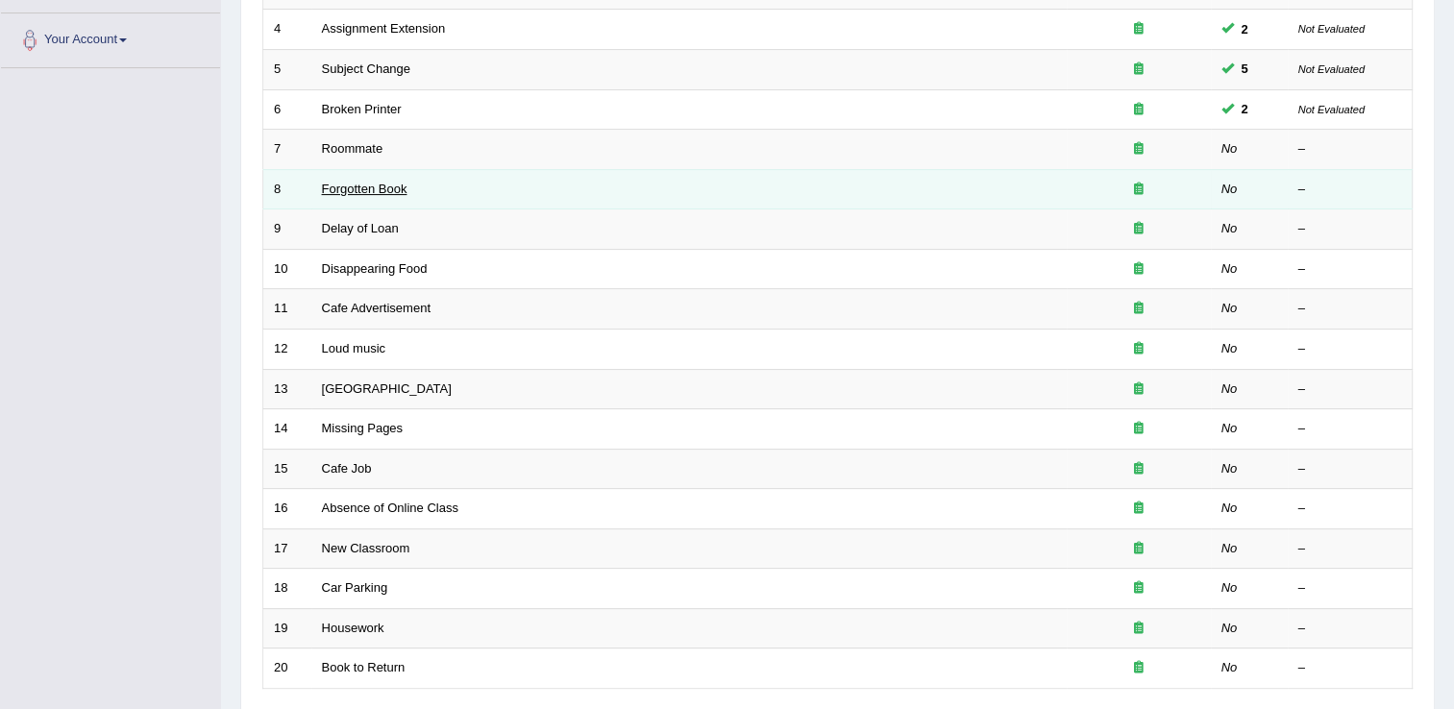
click at [346, 183] on link "Forgotten Book" at bounding box center [365, 189] width 86 height 14
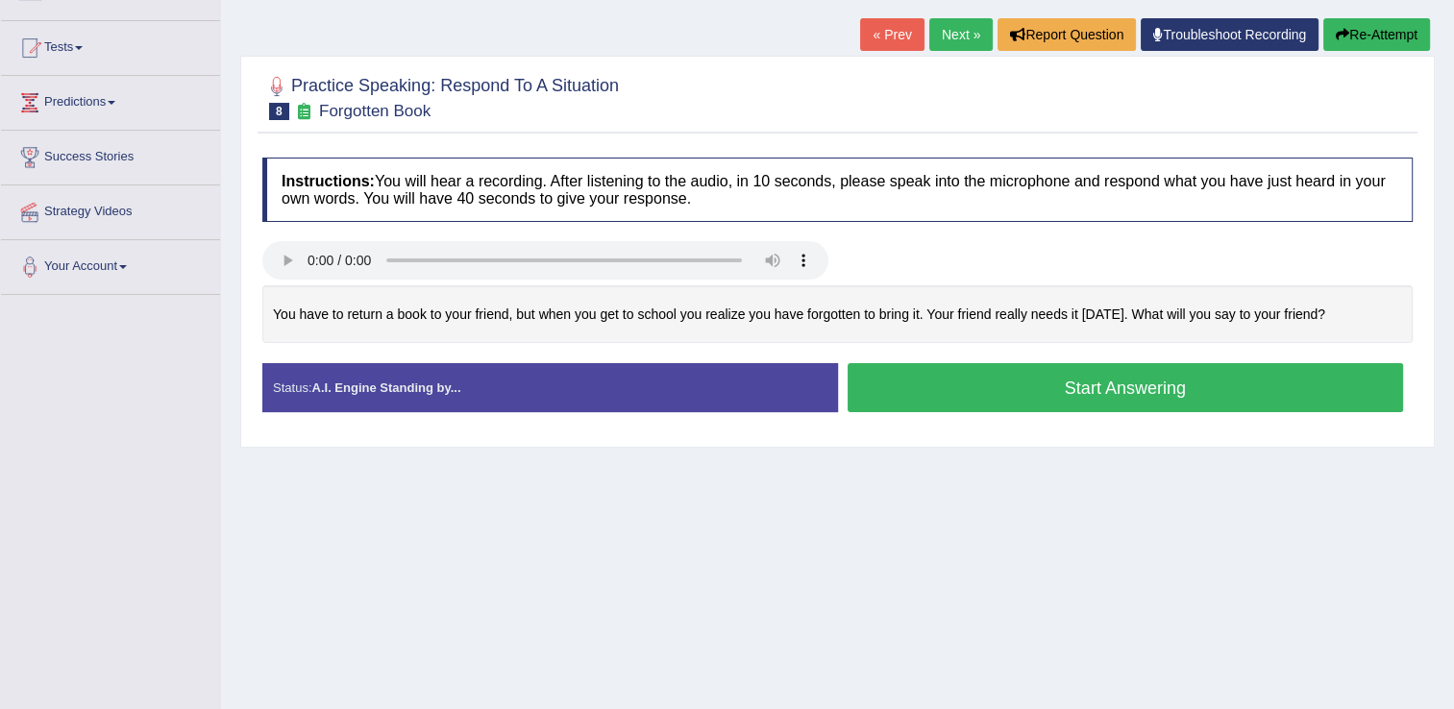
scroll to position [185, 0]
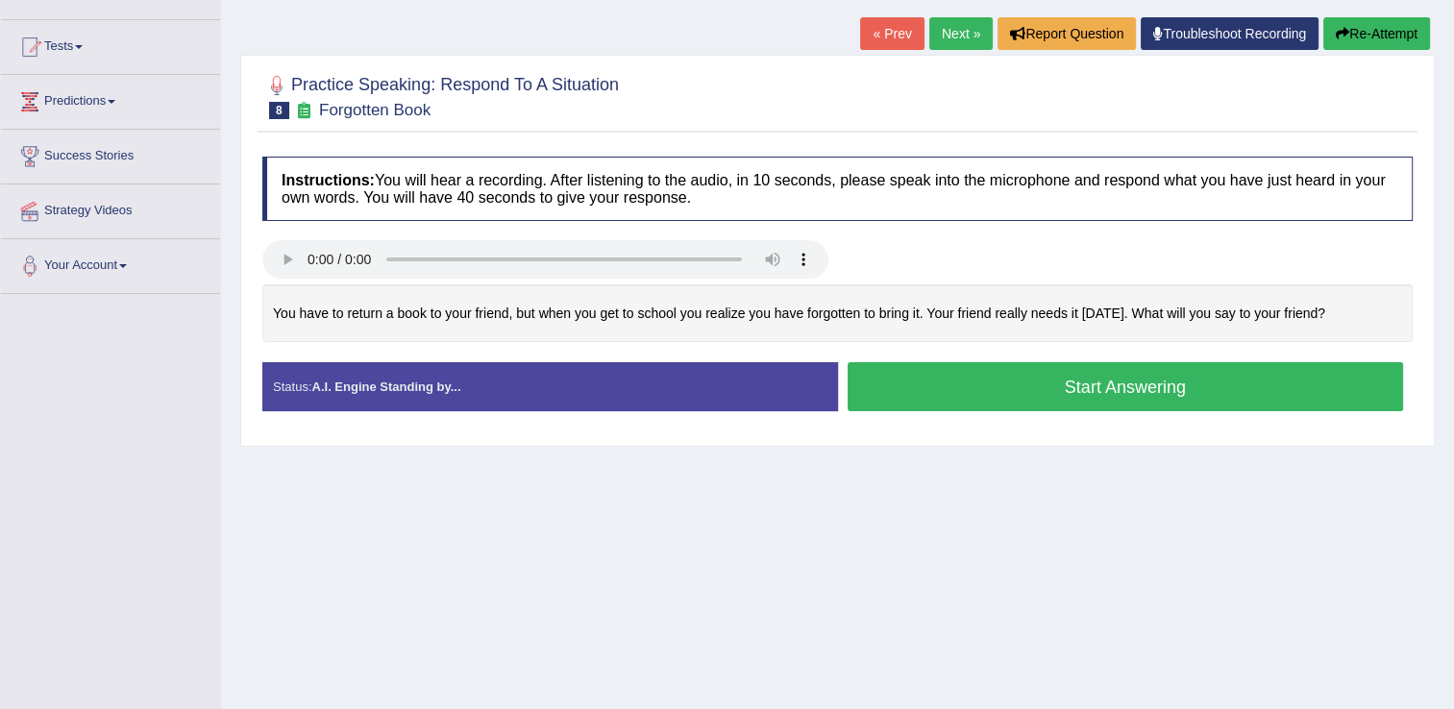
click at [869, 389] on button "Start Answering" at bounding box center [1126, 386] width 556 height 49
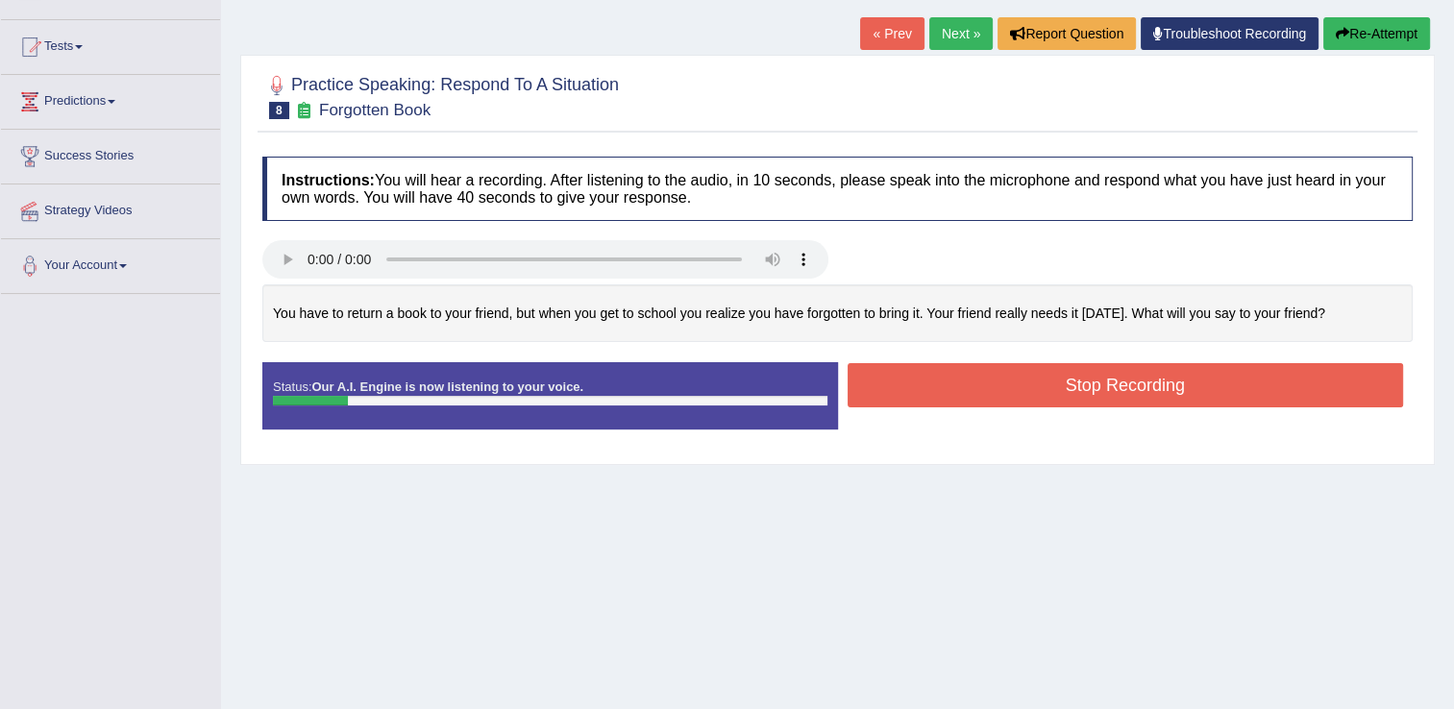
click at [938, 381] on button "Stop Recording" at bounding box center [1126, 385] width 556 height 44
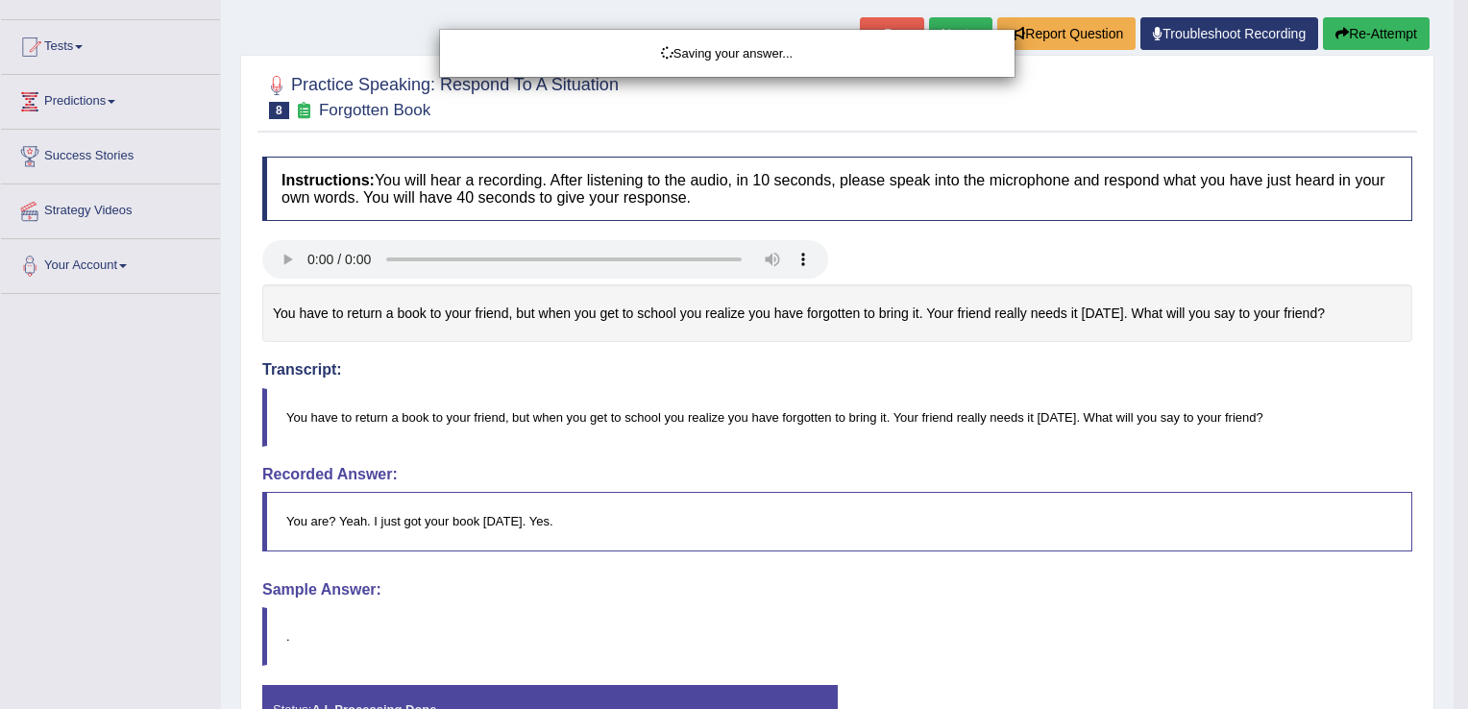
click at [1371, 34] on div "Saving your answer..." at bounding box center [734, 354] width 1468 height 709
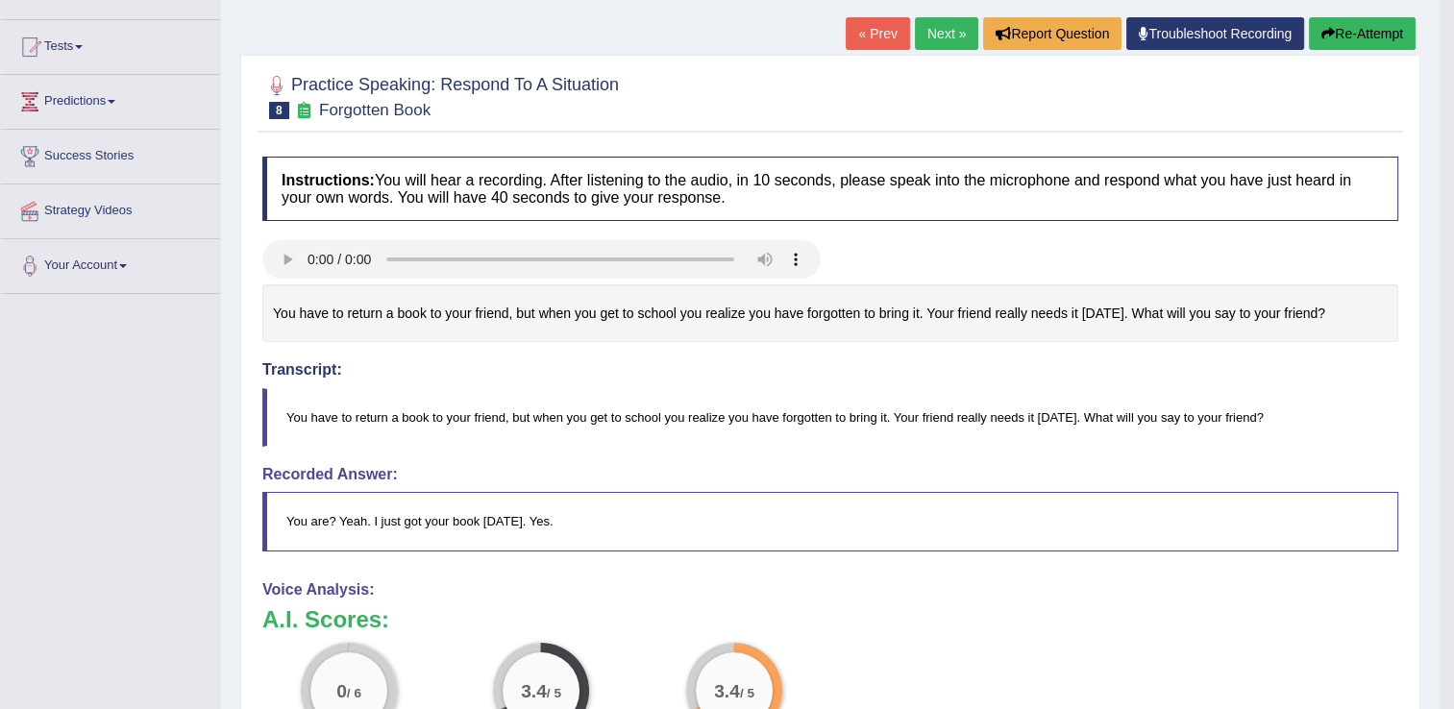
click at [1353, 29] on button "Re-Attempt" at bounding box center [1362, 33] width 107 height 33
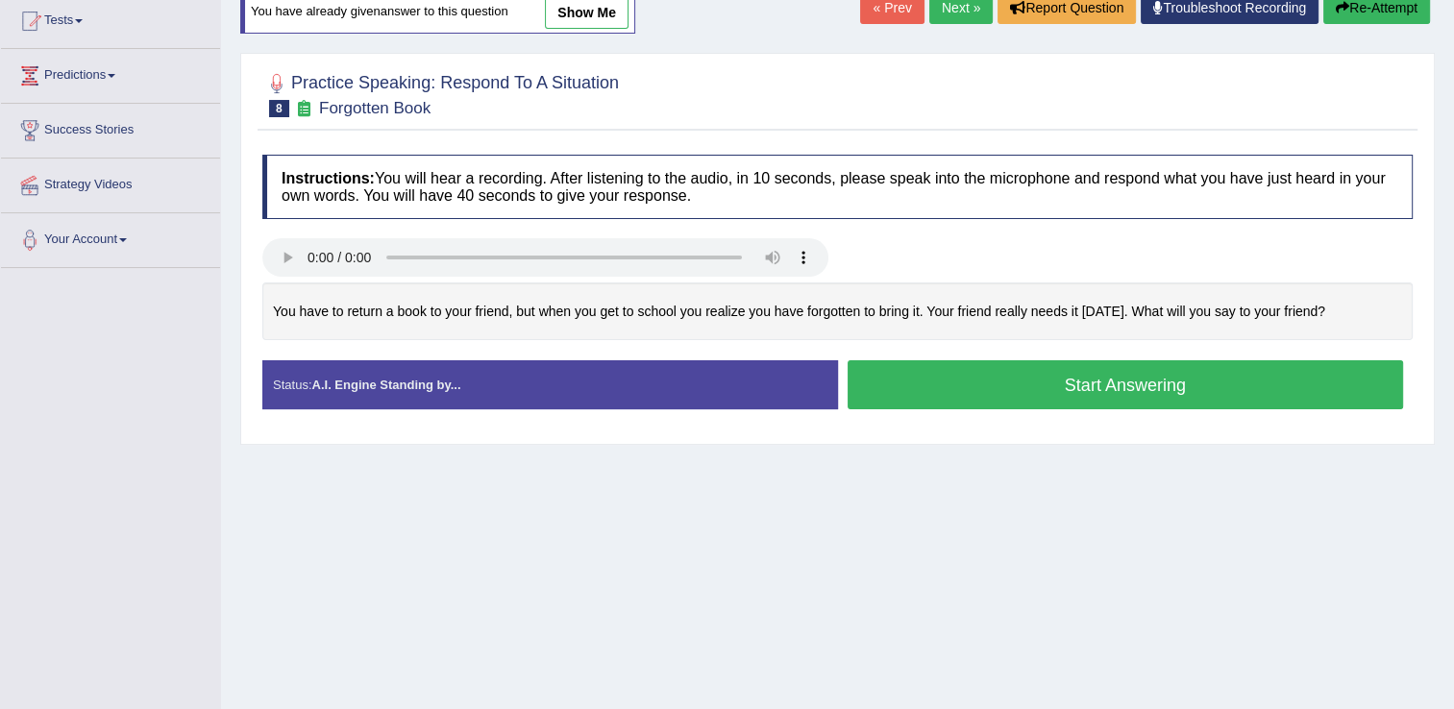
click at [883, 386] on button "Start Answering" at bounding box center [1126, 384] width 556 height 49
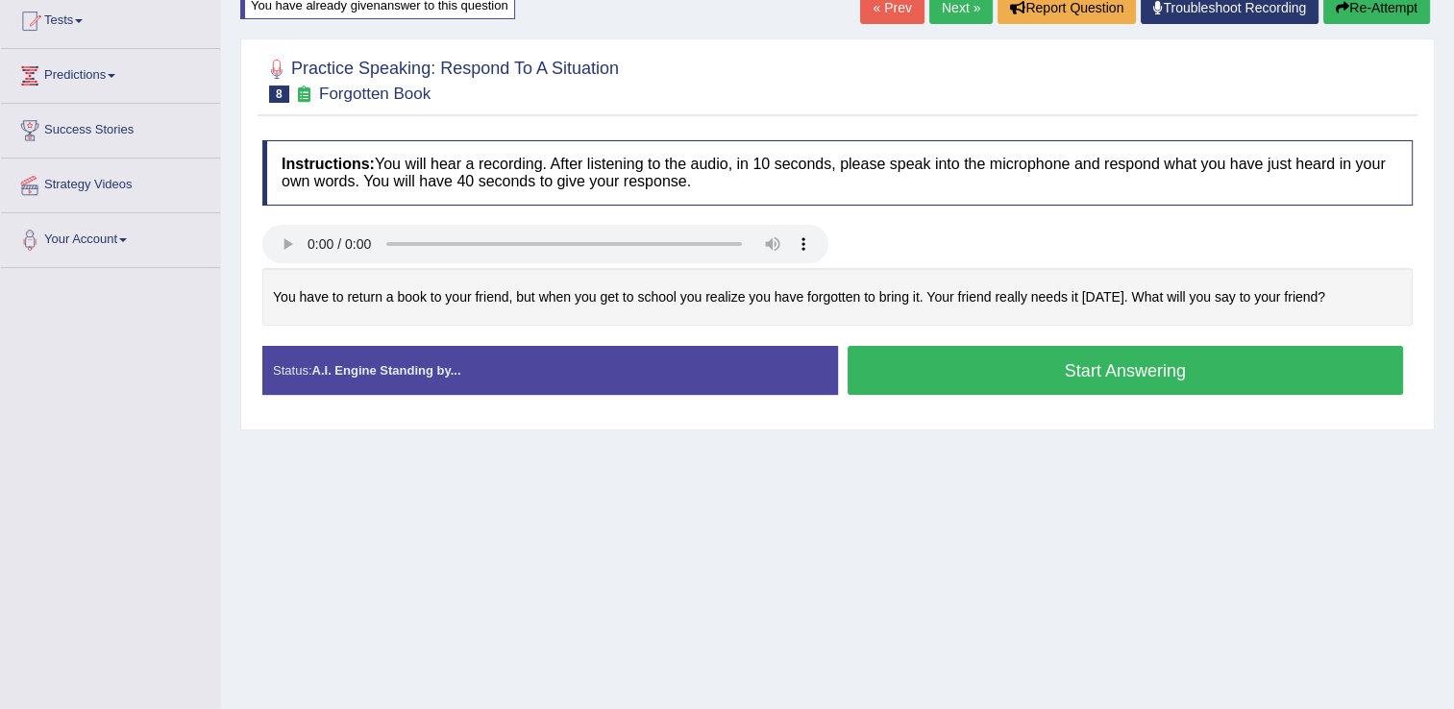
scroll to position [185, 0]
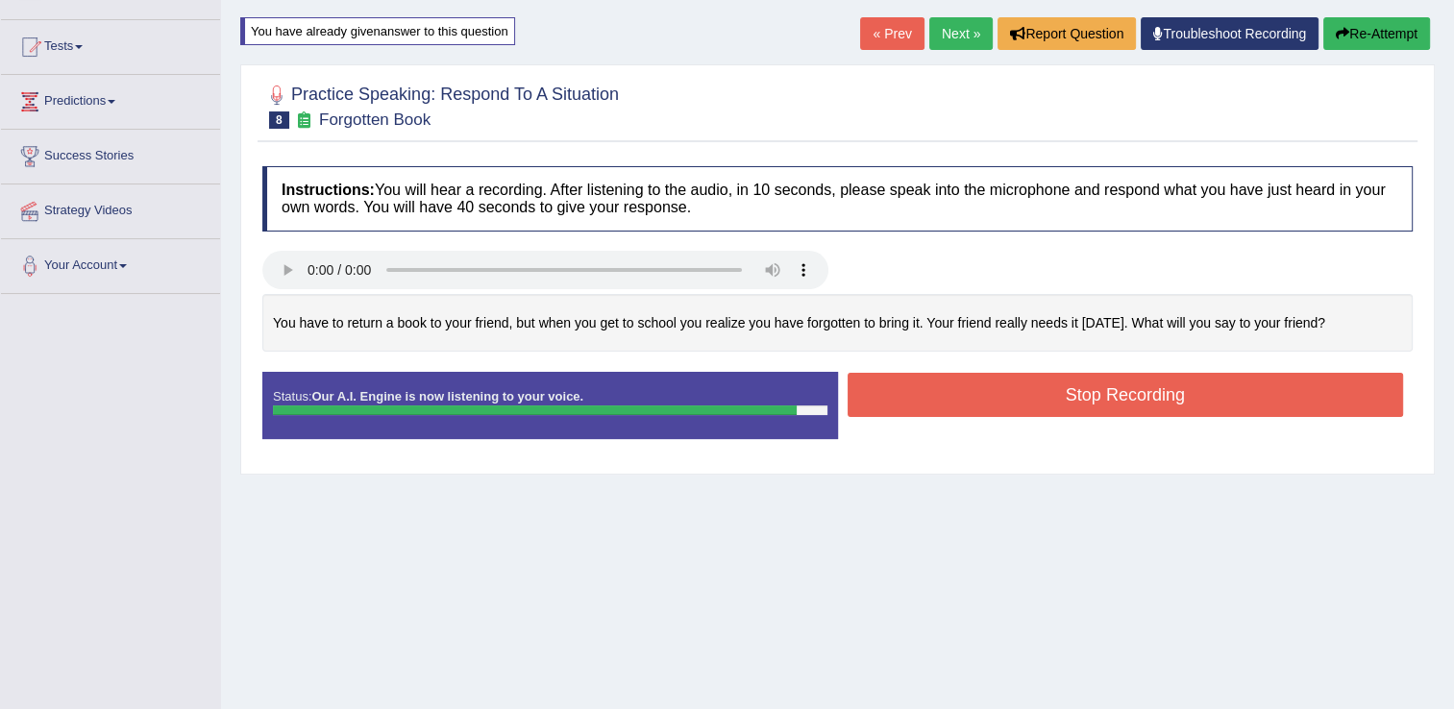
click at [883, 386] on button "Stop Recording" at bounding box center [1126, 395] width 556 height 44
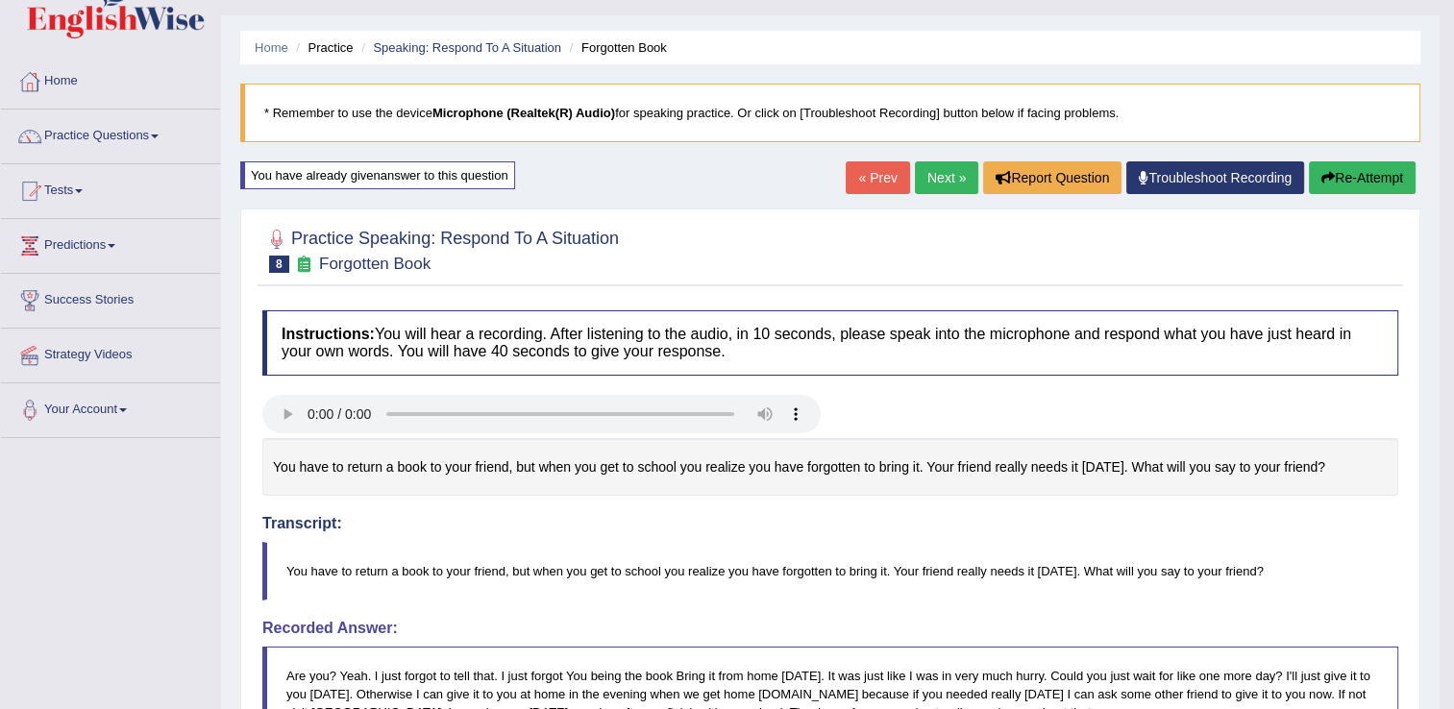
scroll to position [37, 0]
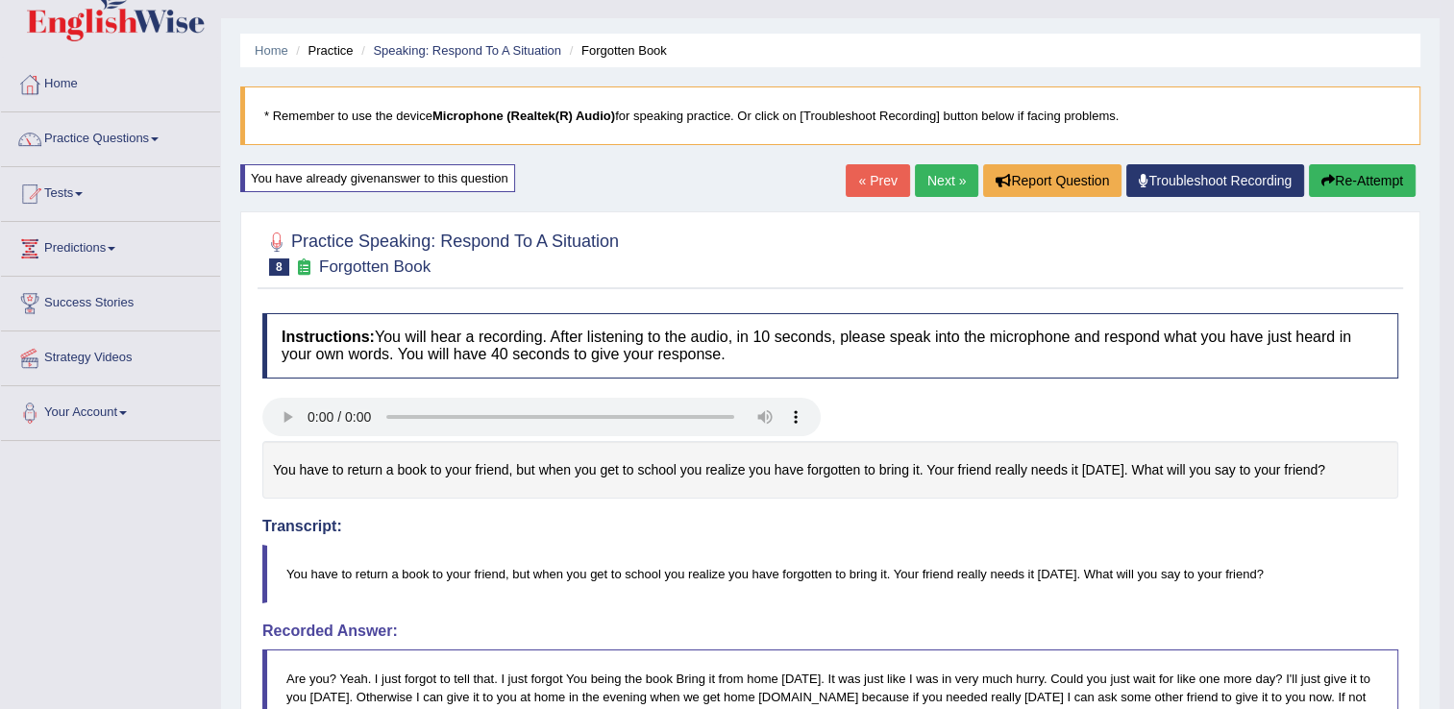
click at [1346, 174] on button "Re-Attempt" at bounding box center [1362, 180] width 107 height 33
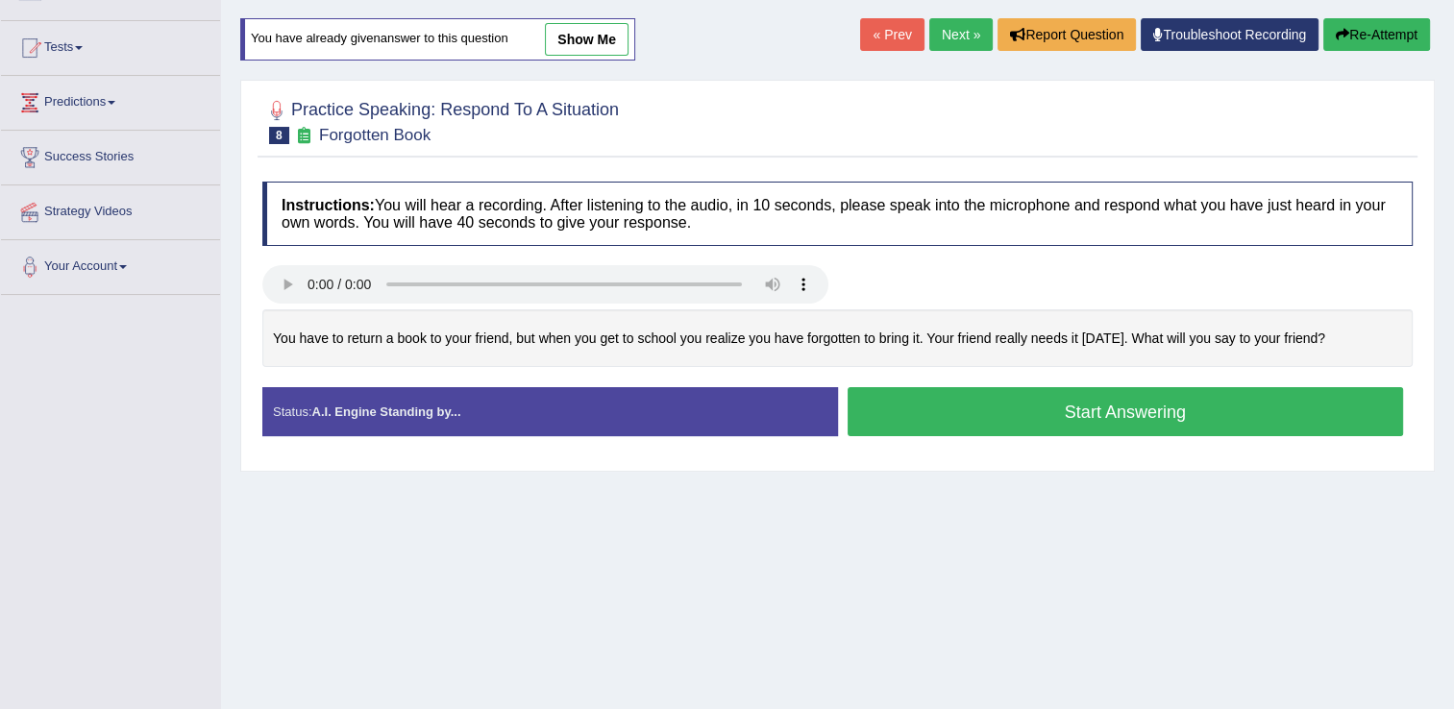
scroll to position [184, 0]
click at [1089, 407] on button "Start Answering" at bounding box center [1126, 411] width 556 height 49
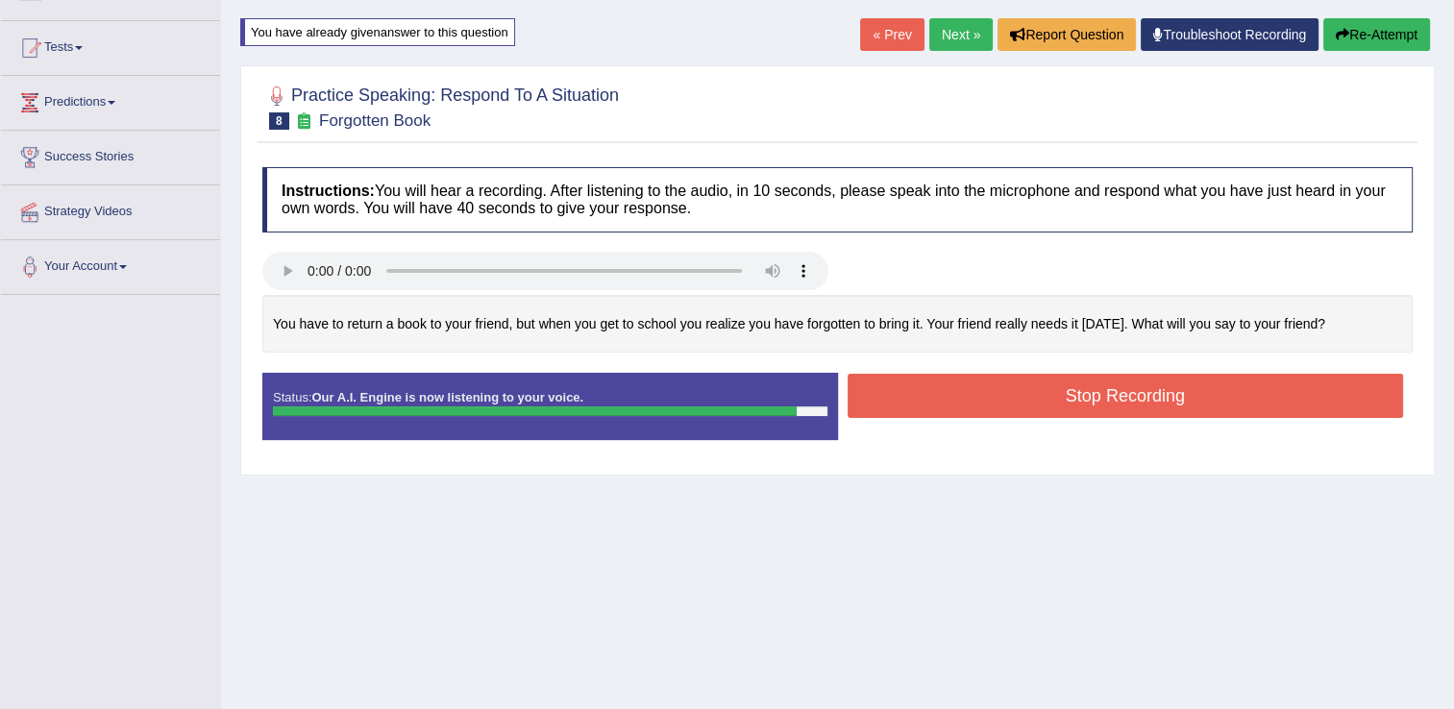
click at [1089, 407] on button "Stop Recording" at bounding box center [1126, 396] width 556 height 44
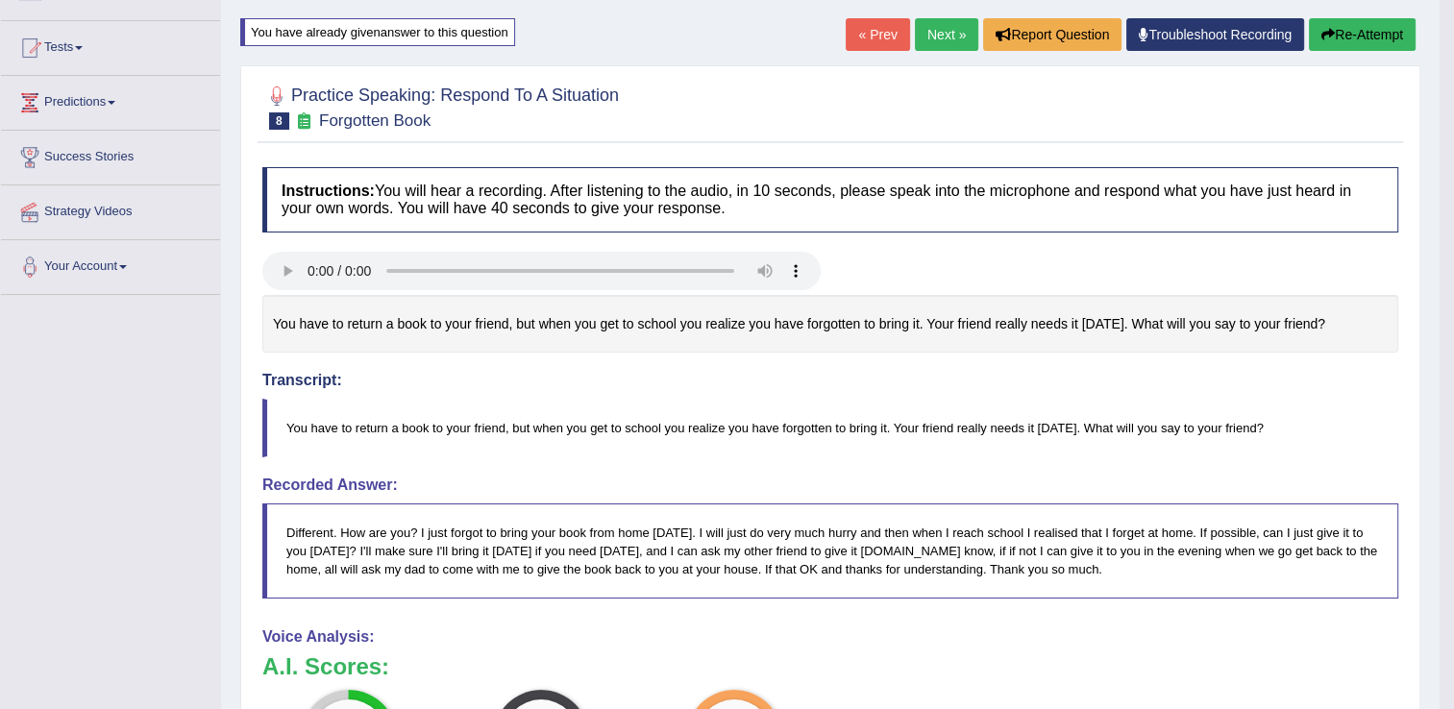
drag, startPoint x: 1459, startPoint y: 283, endPoint x: 1466, endPoint y: 486, distance: 203.9
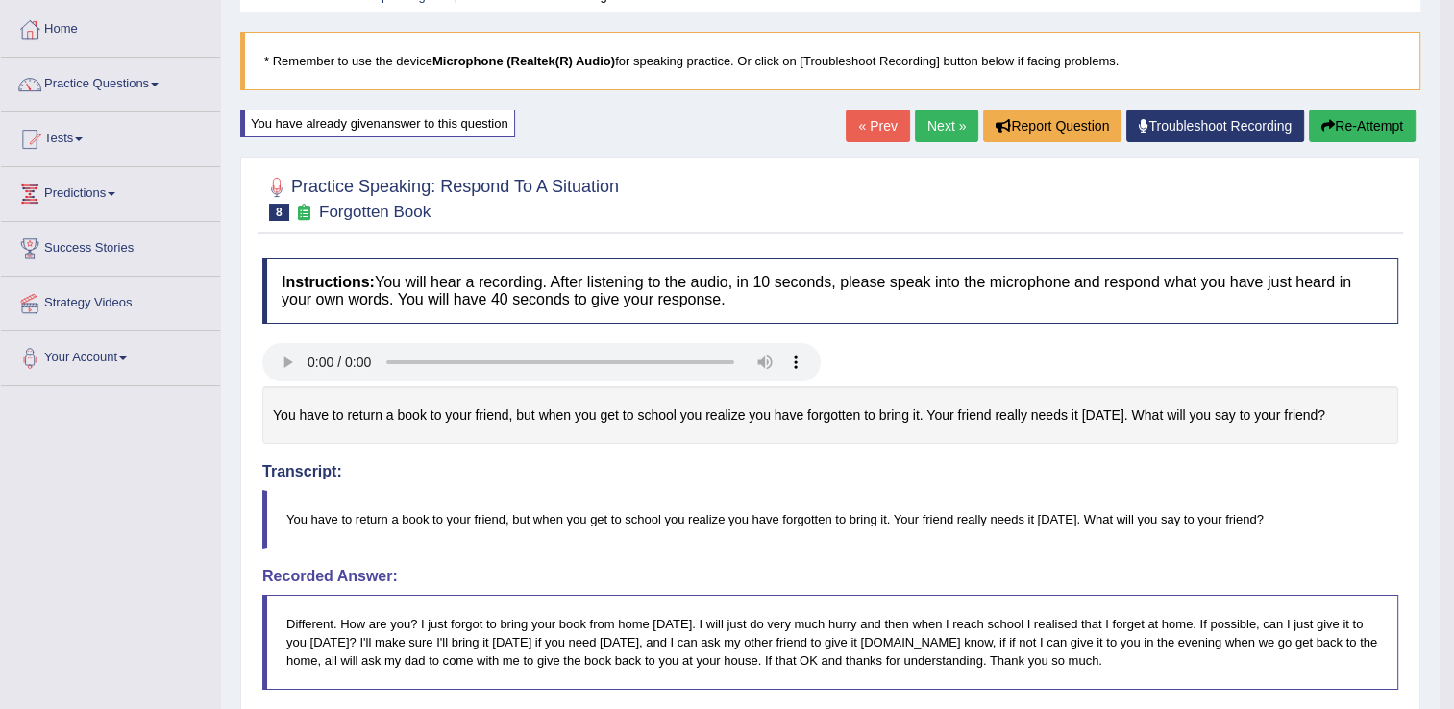
scroll to position [65, 0]
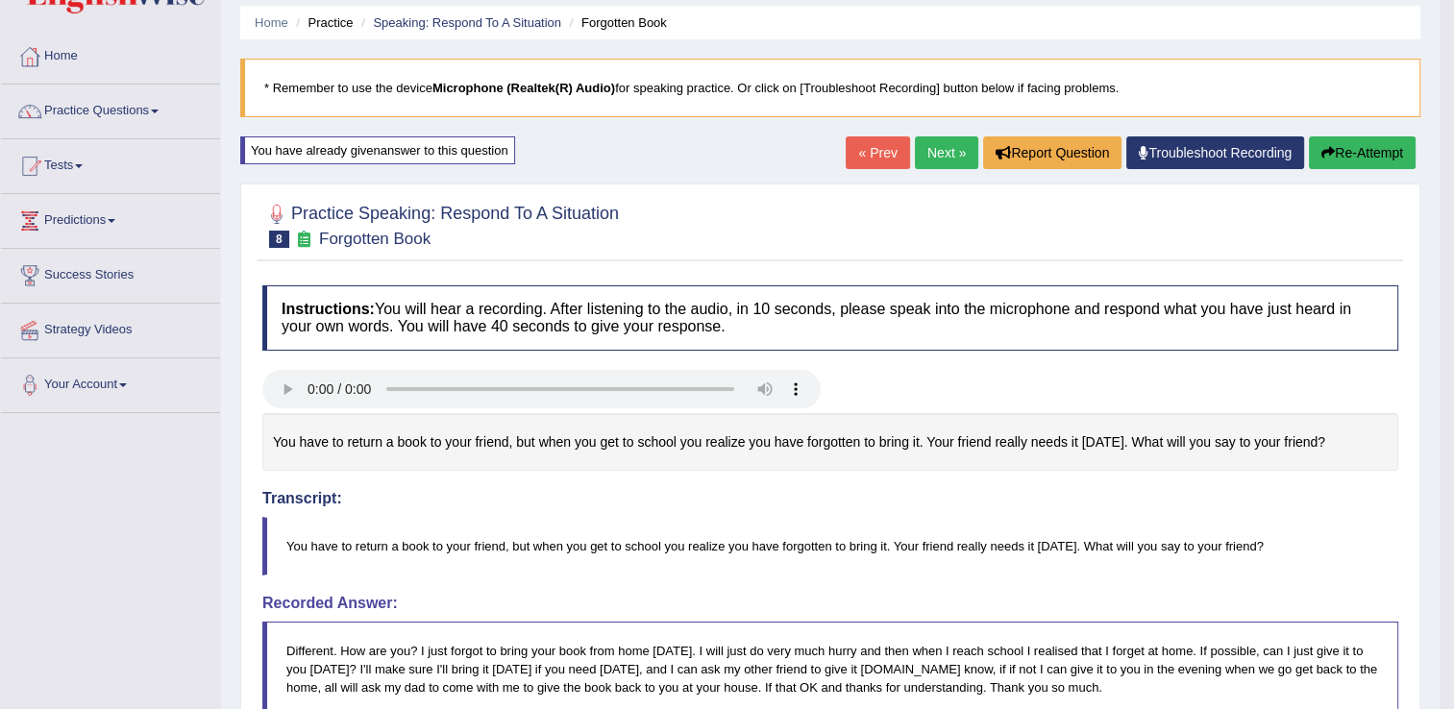
click at [951, 146] on link "Next »" at bounding box center [946, 152] width 63 height 33
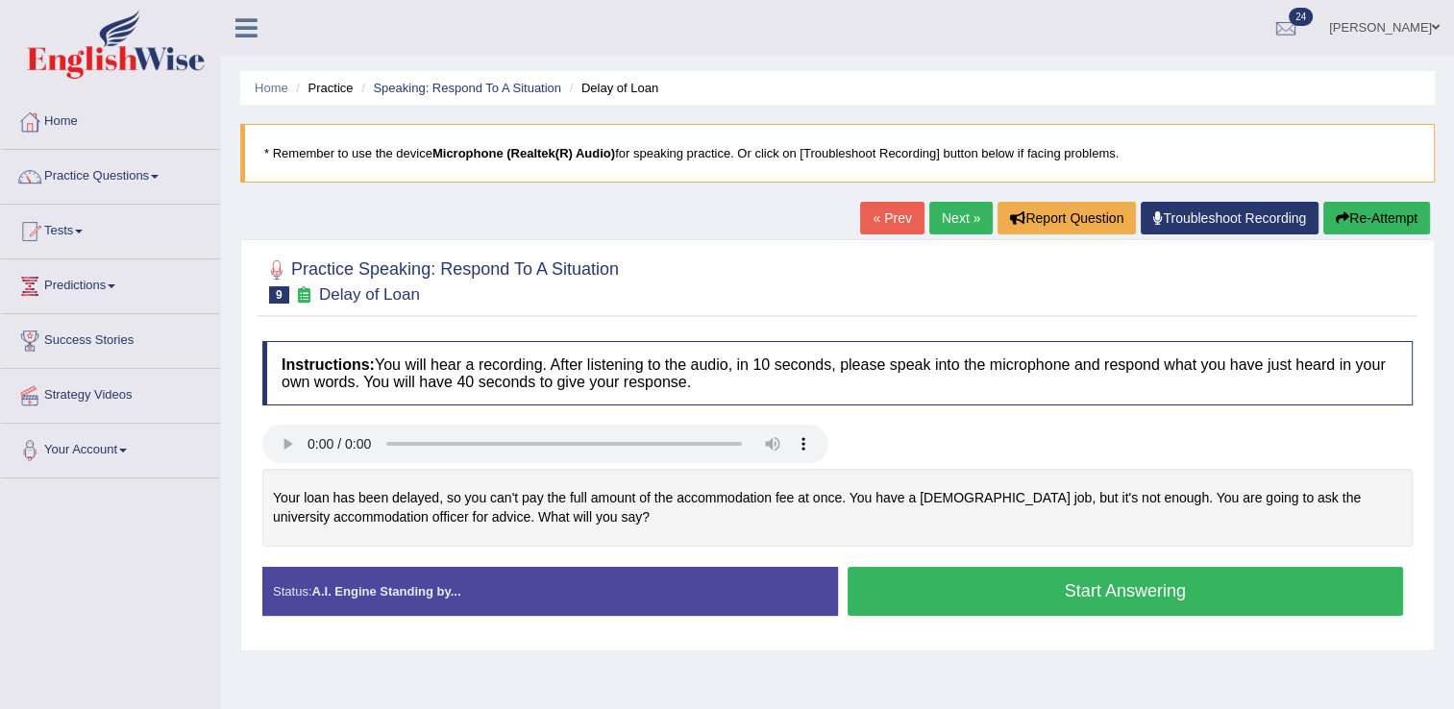
click at [974, 594] on button "Start Answering" at bounding box center [1126, 591] width 556 height 49
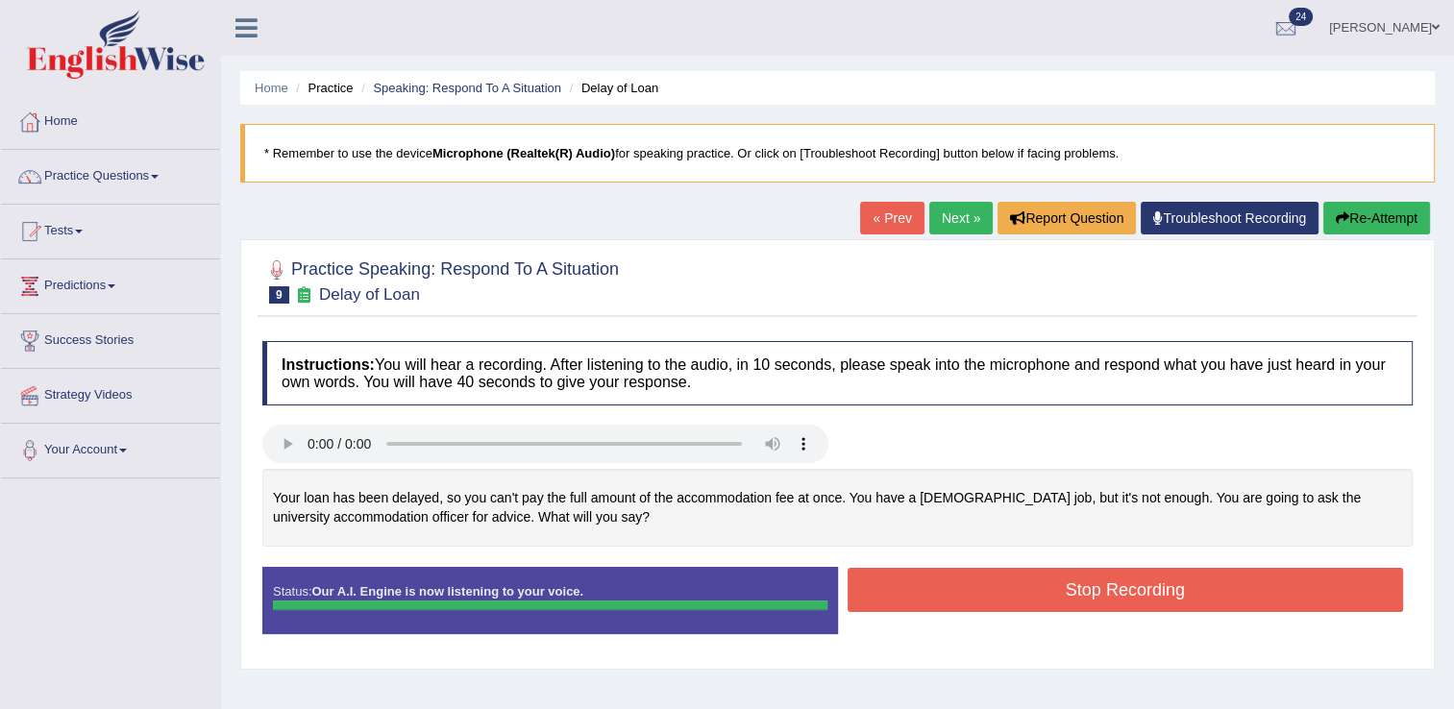
click at [974, 594] on button "Stop Recording" at bounding box center [1126, 590] width 556 height 44
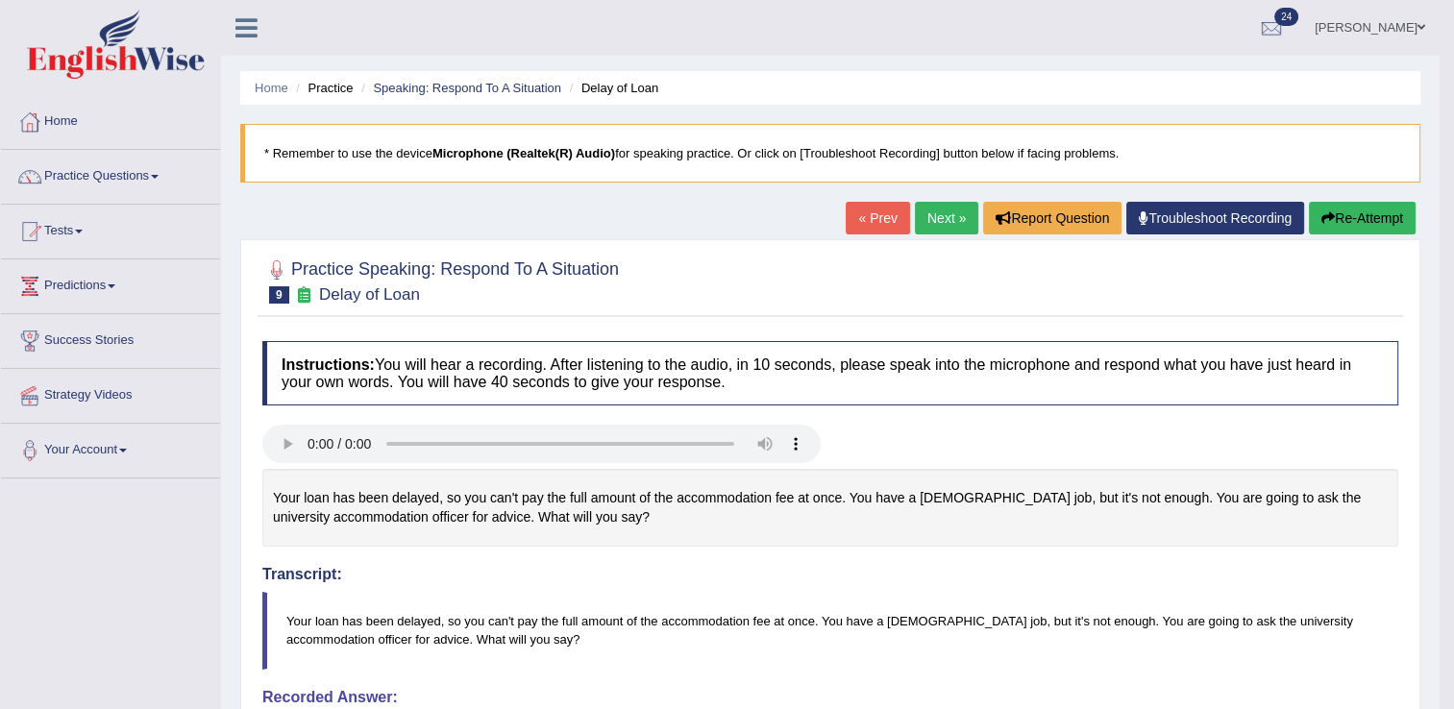
drag, startPoint x: 1461, startPoint y: 337, endPoint x: 1405, endPoint y: 515, distance: 186.3
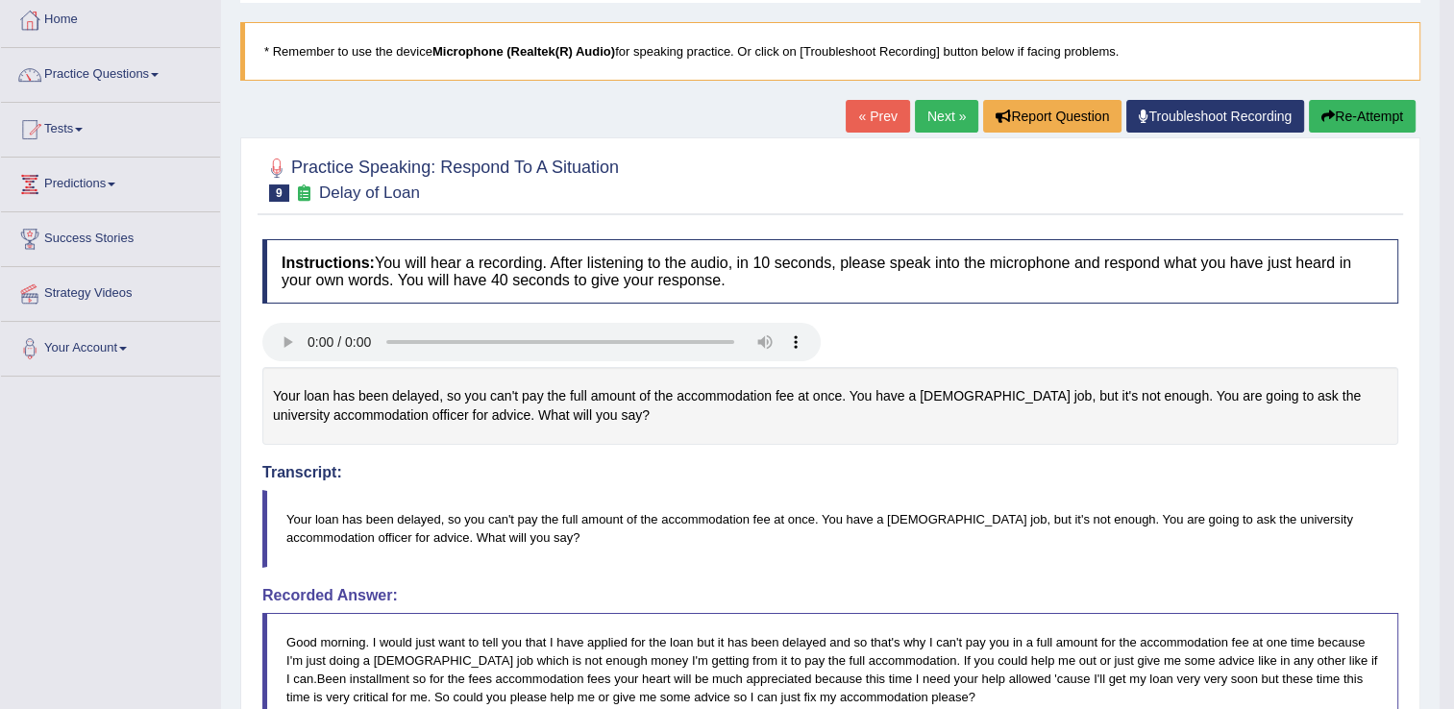
scroll to position [104, 0]
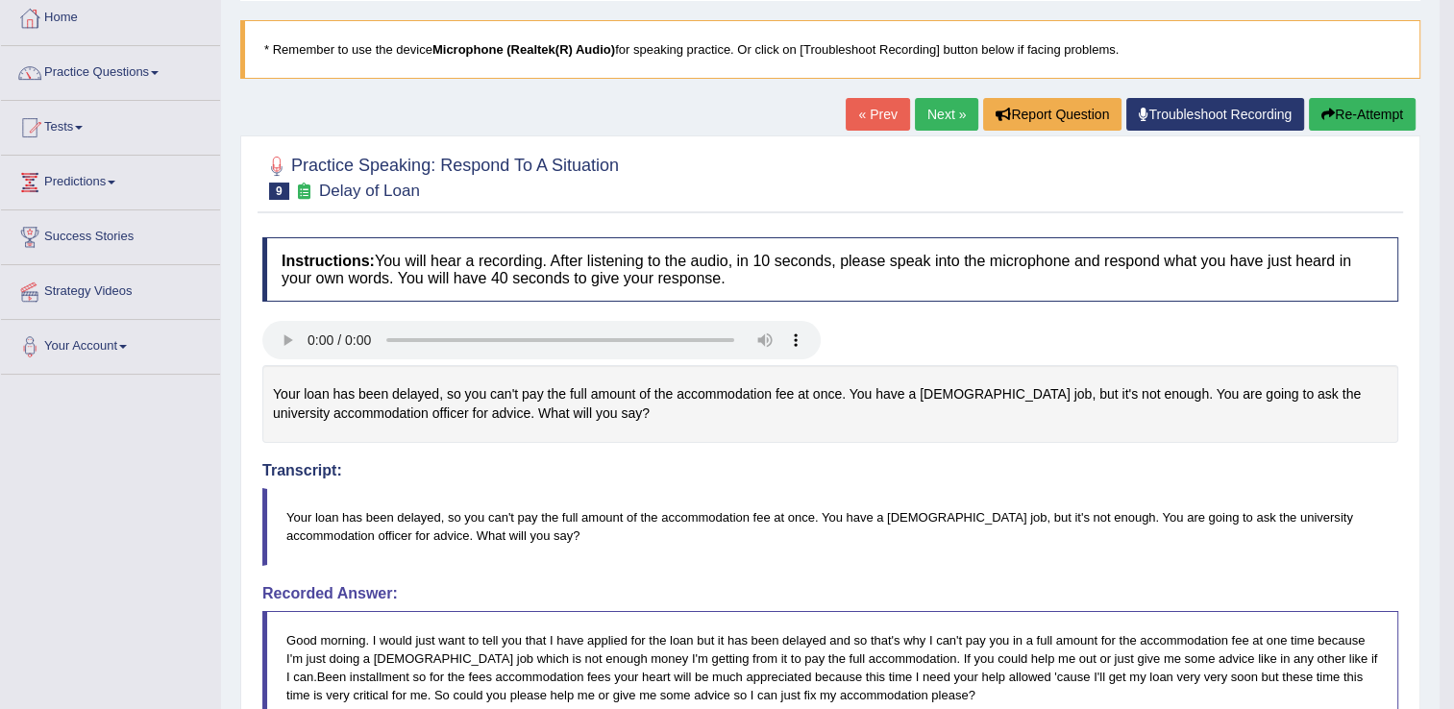
click at [939, 113] on link "Next »" at bounding box center [946, 114] width 63 height 33
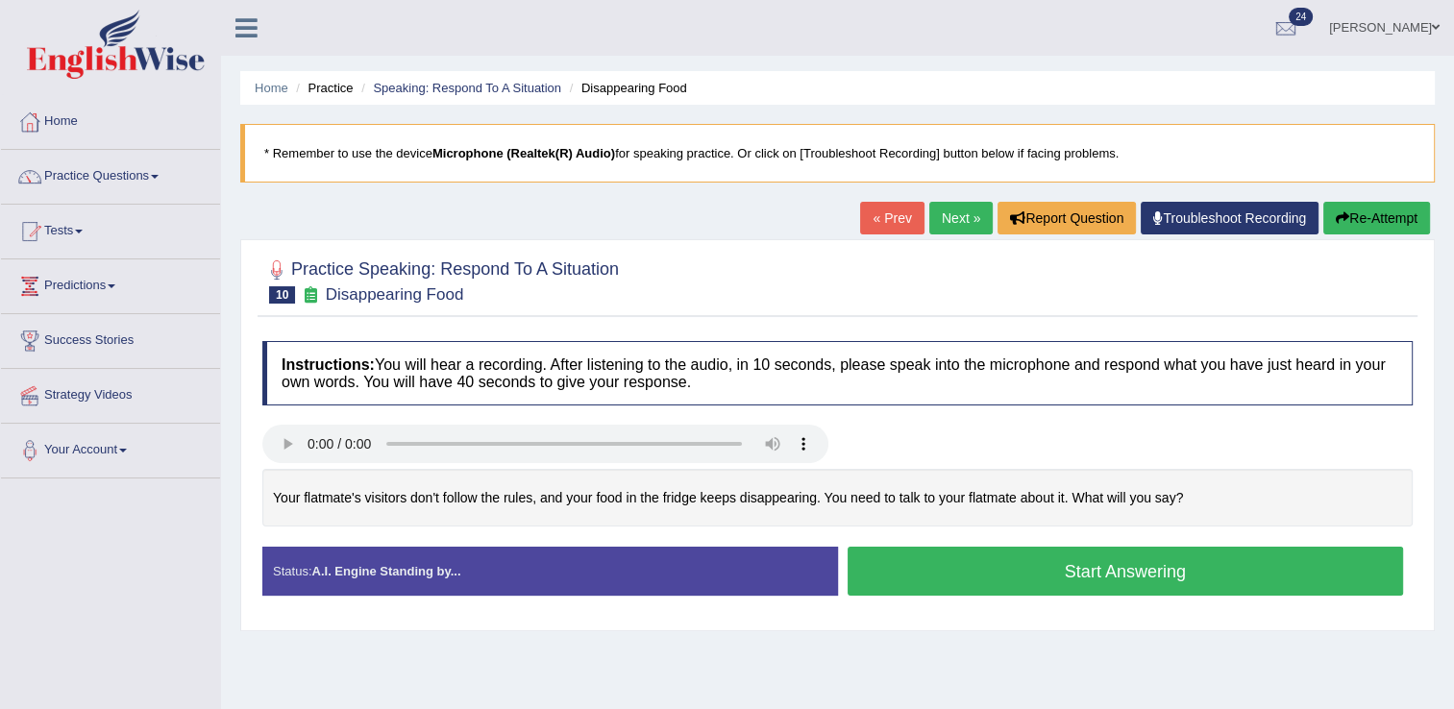
click at [907, 558] on button "Start Answering" at bounding box center [1126, 571] width 556 height 49
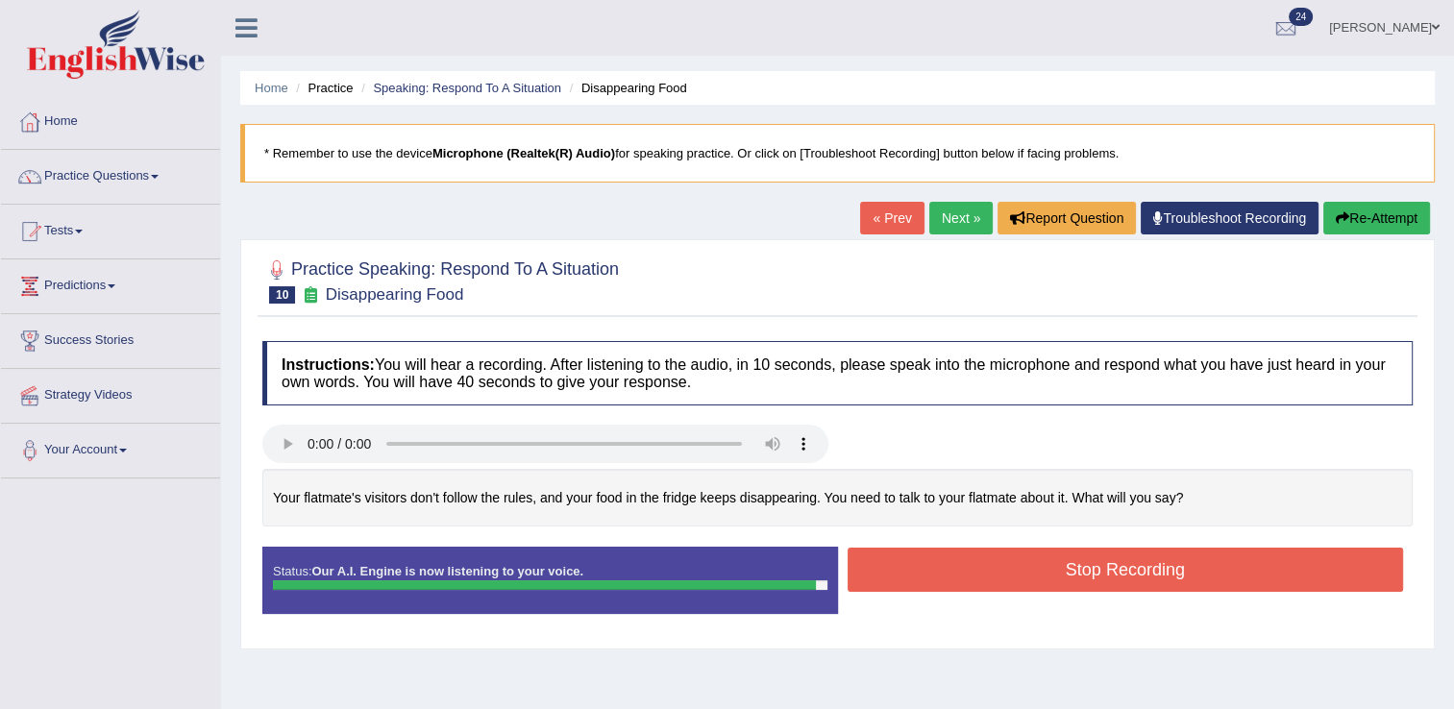
click at [907, 558] on button "Stop Recording" at bounding box center [1126, 570] width 556 height 44
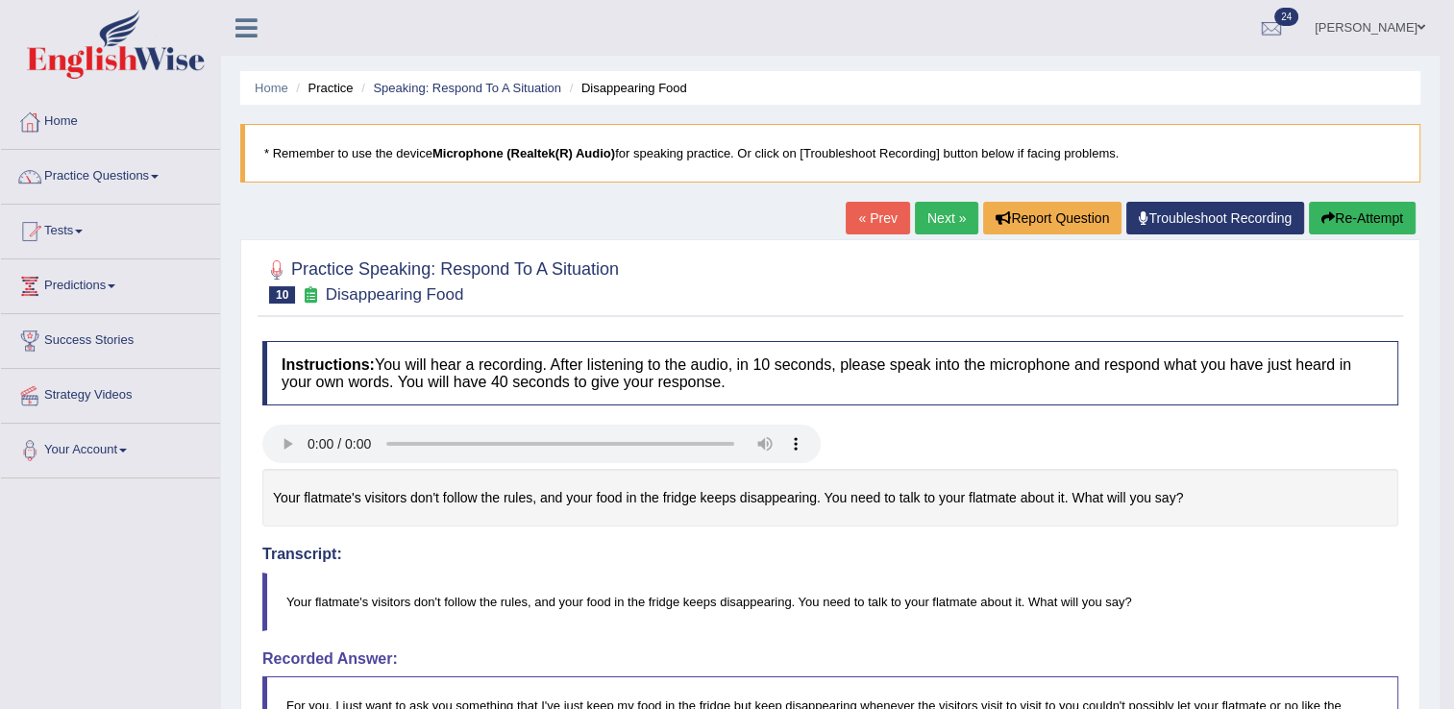
click at [947, 213] on link "Next »" at bounding box center [946, 218] width 63 height 33
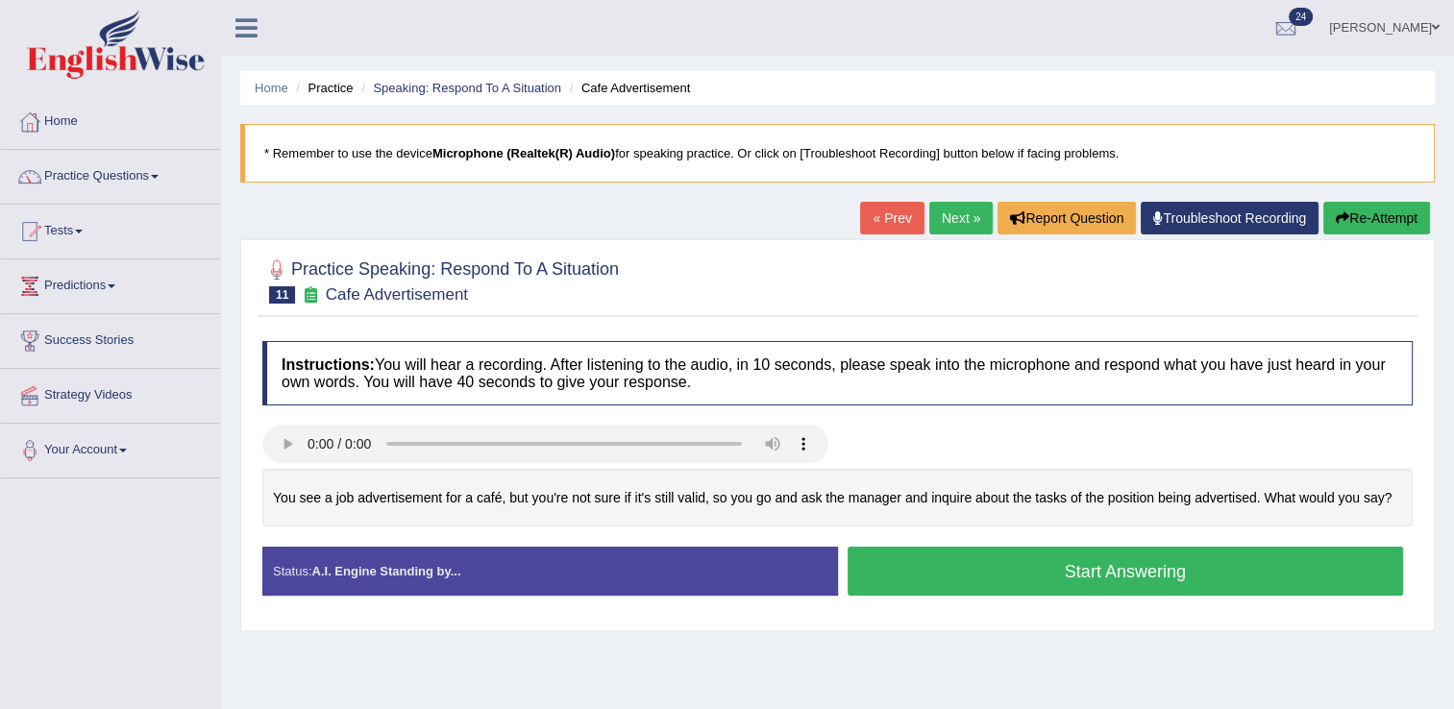
click at [1062, 568] on button "Start Answering" at bounding box center [1126, 571] width 556 height 49
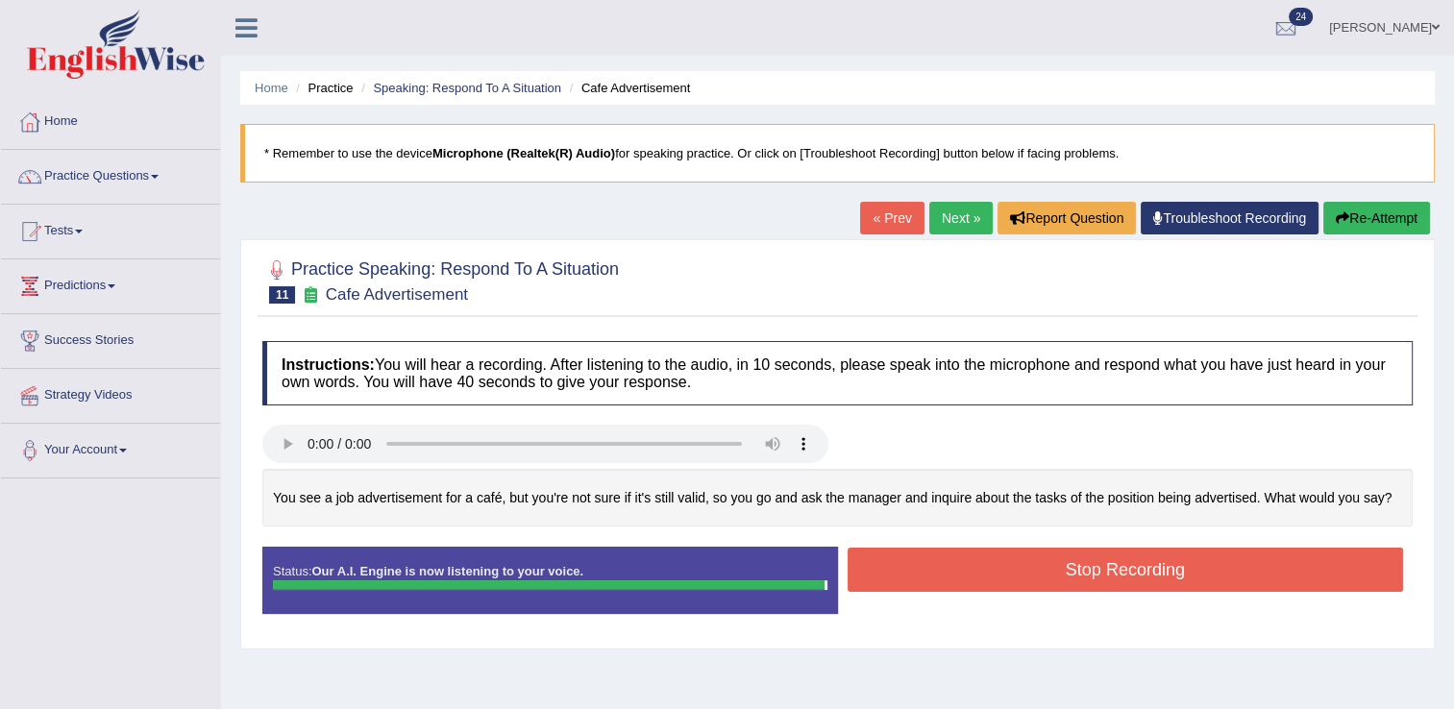
click at [1062, 568] on button "Stop Recording" at bounding box center [1126, 570] width 556 height 44
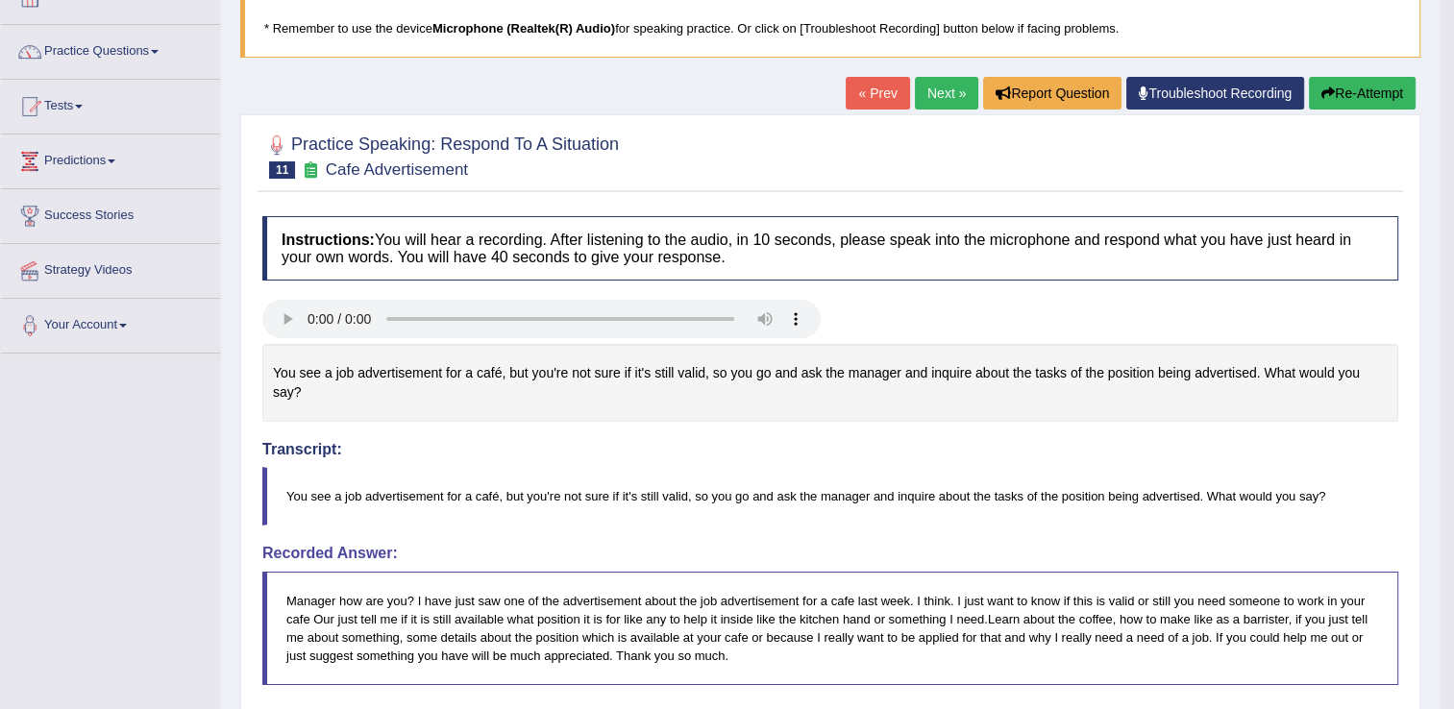
scroll to position [122, 0]
